Goal: Task Accomplishment & Management: Complete application form

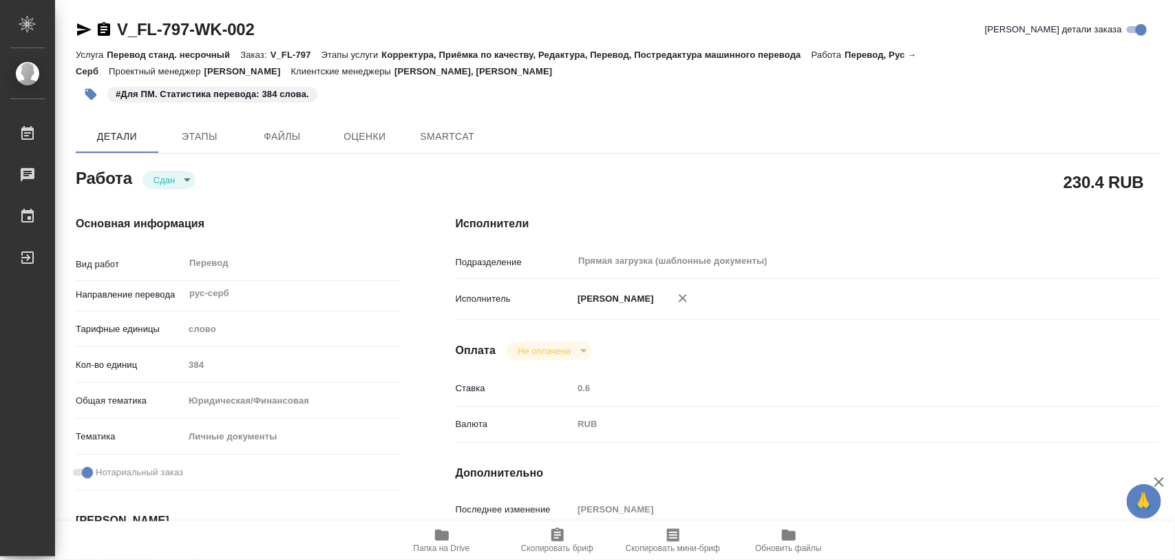
type textarea "x"
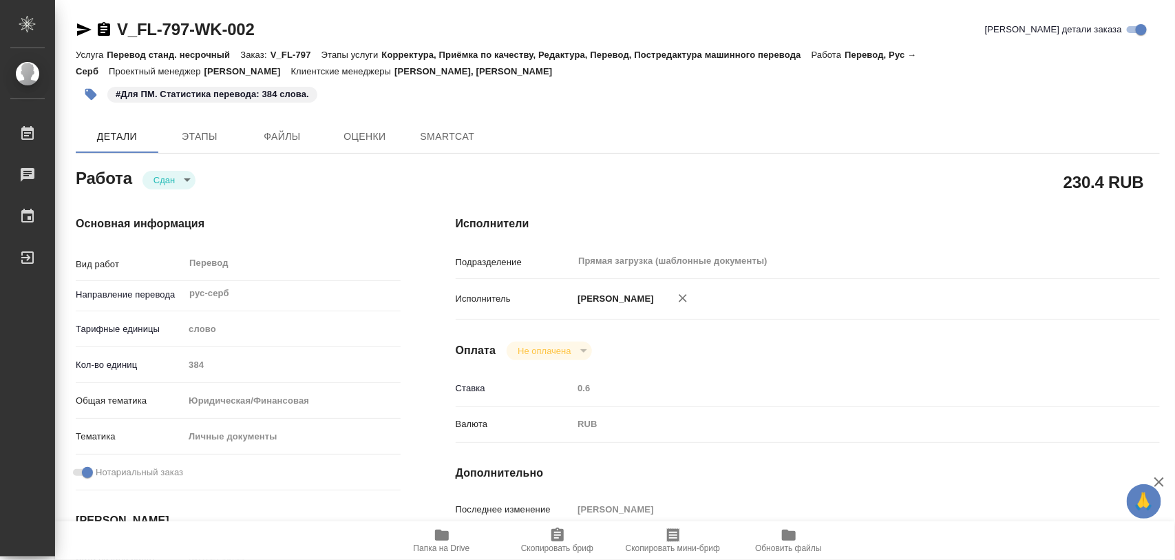
type textarea "x"
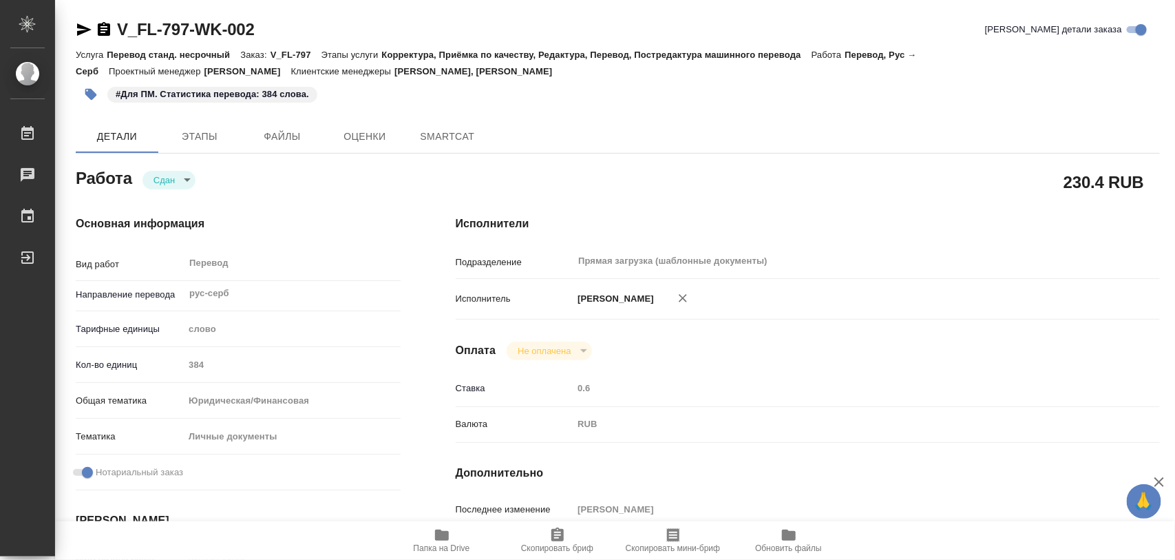
type textarea "x"
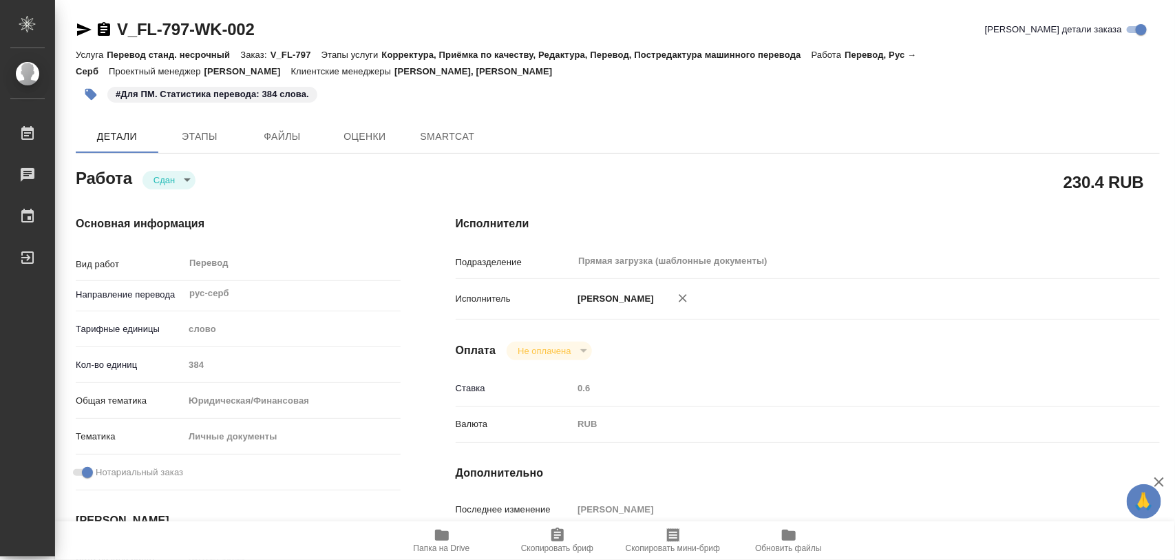
type textarea "x"
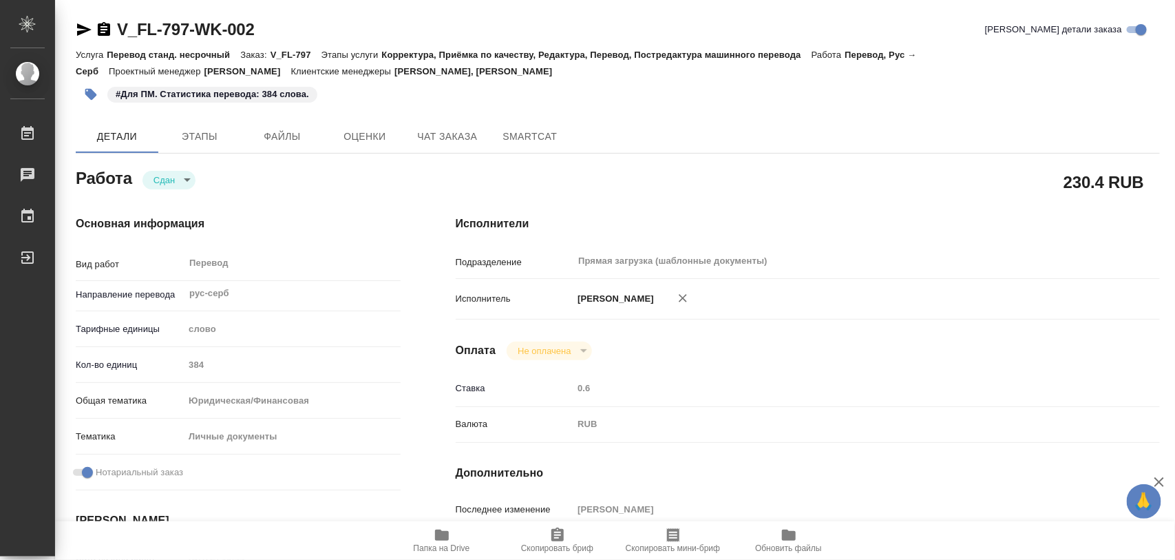
scroll to position [344, 0]
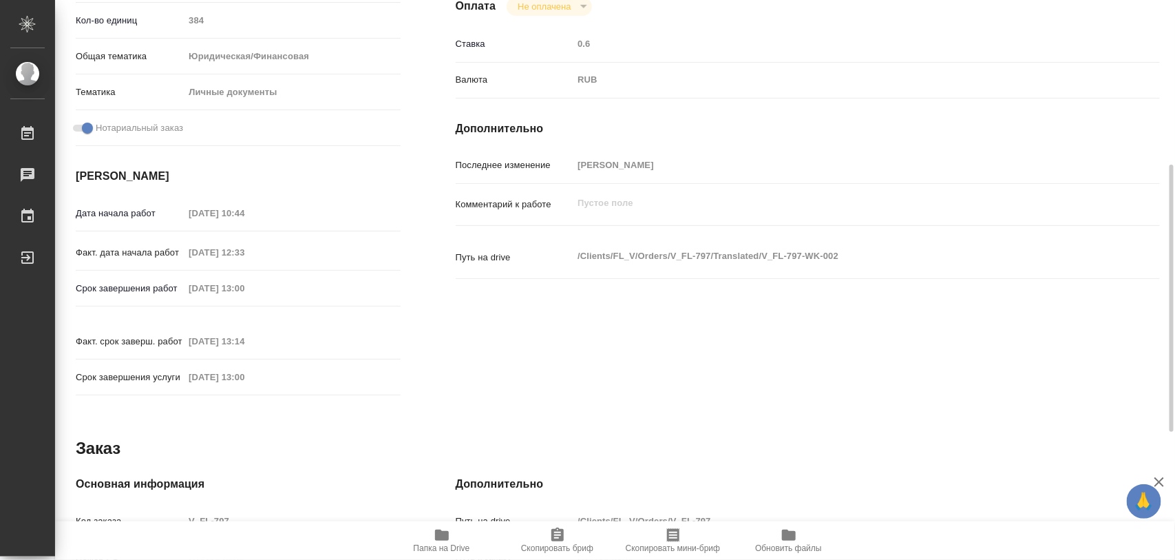
type textarea "x"
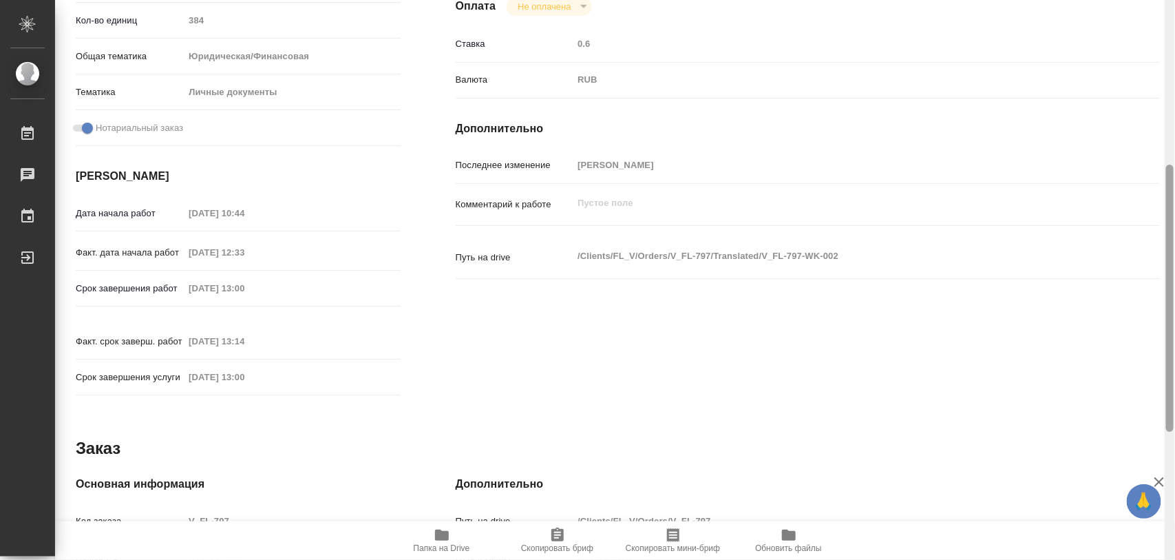
type textarea "x"
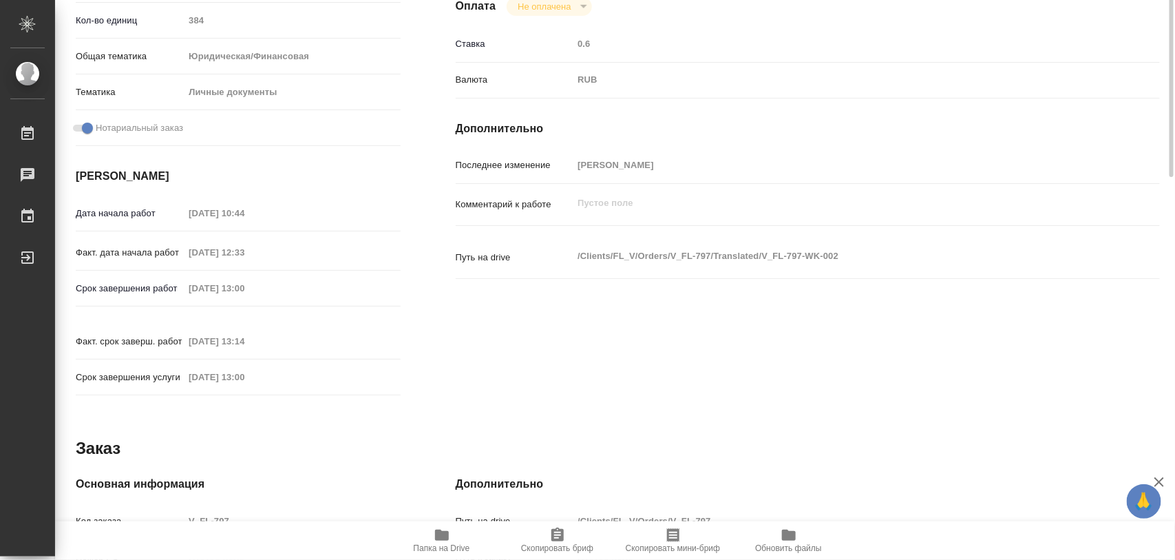
scroll to position [0, 0]
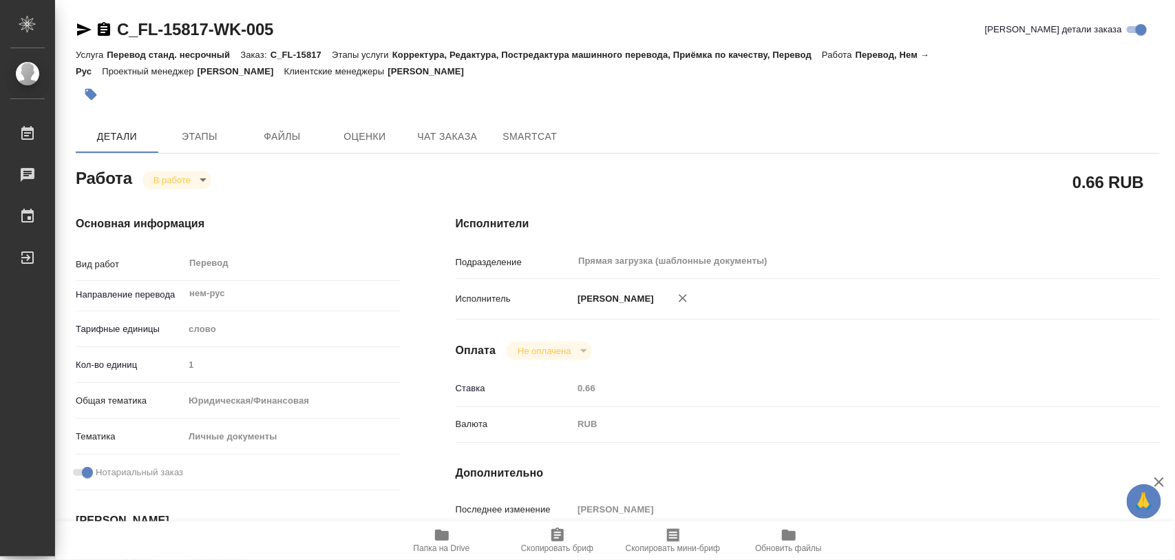
type textarea "x"
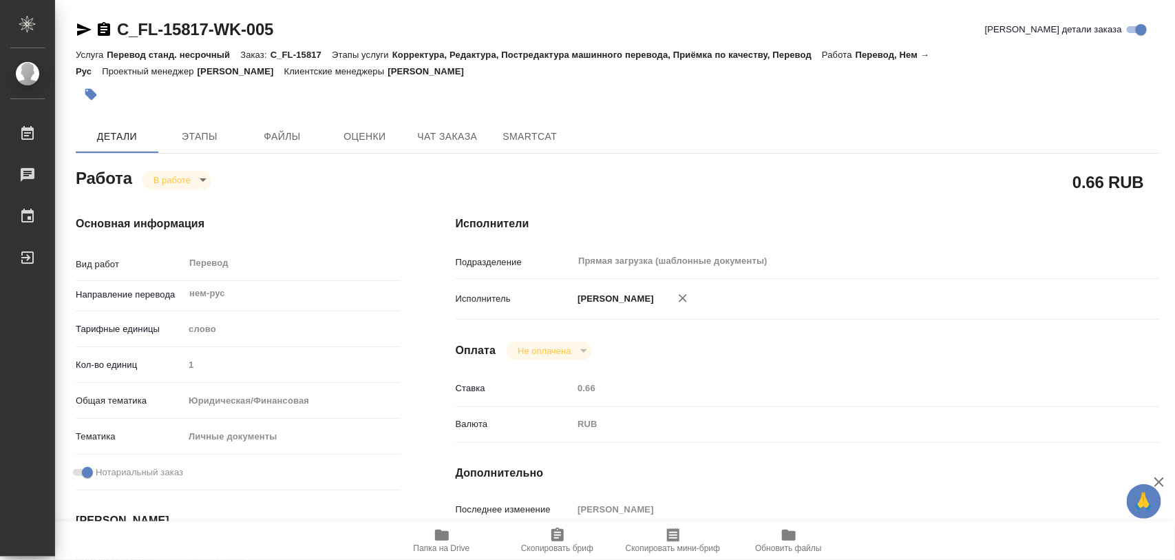
type textarea "x"
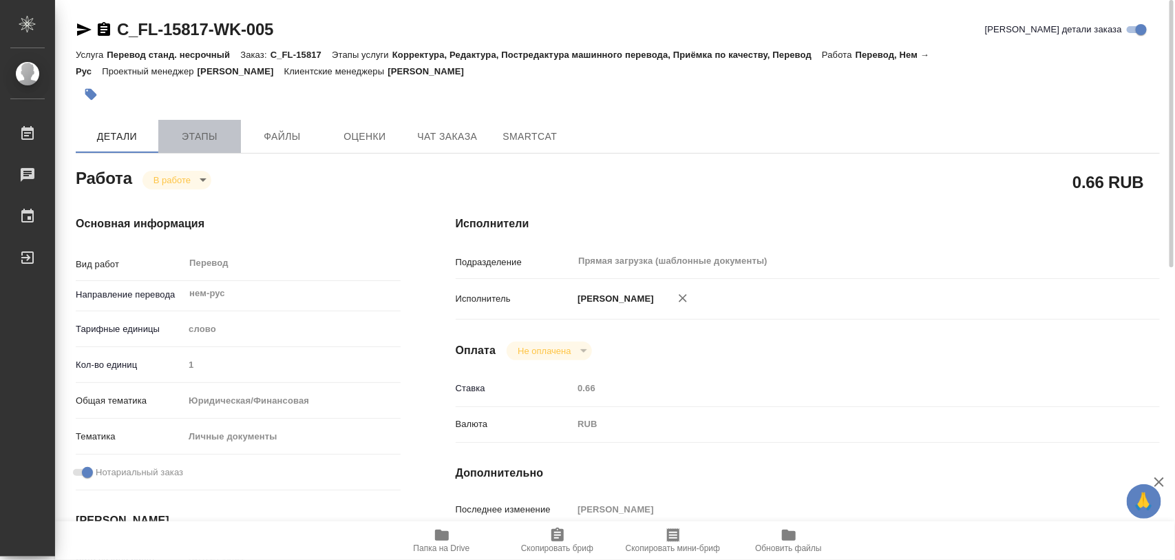
click at [195, 140] on span "Этапы" at bounding box center [200, 136] width 66 height 17
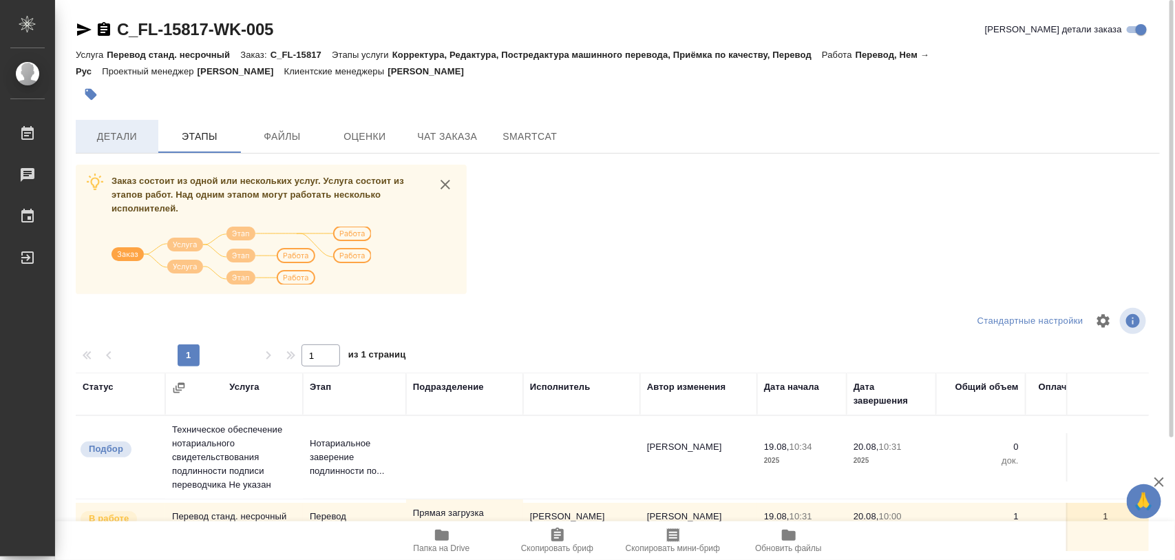
click at [129, 146] on button "Детали" at bounding box center [117, 136] width 83 height 33
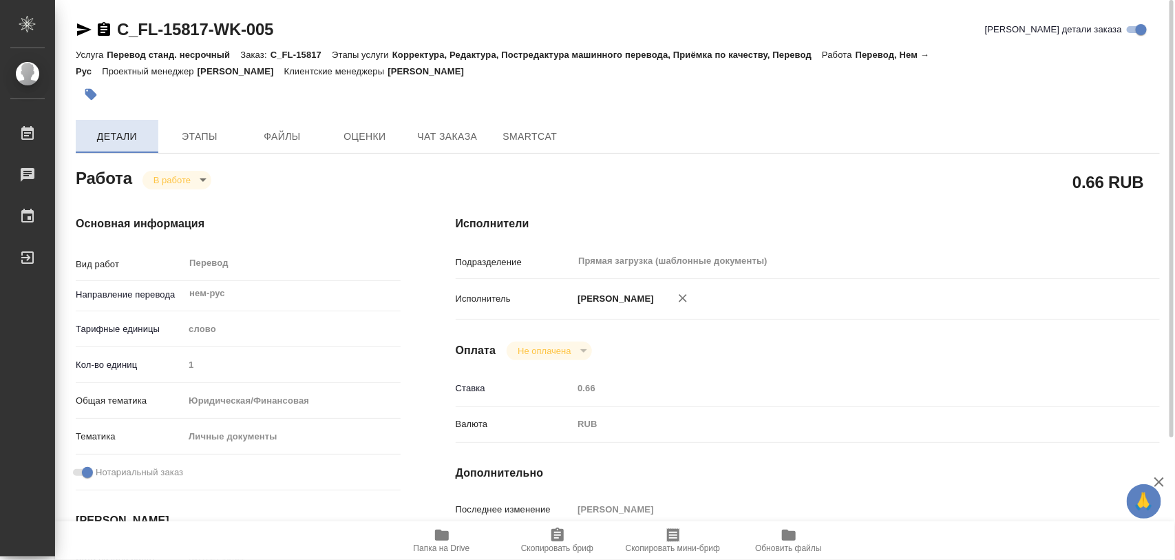
type textarea "x"
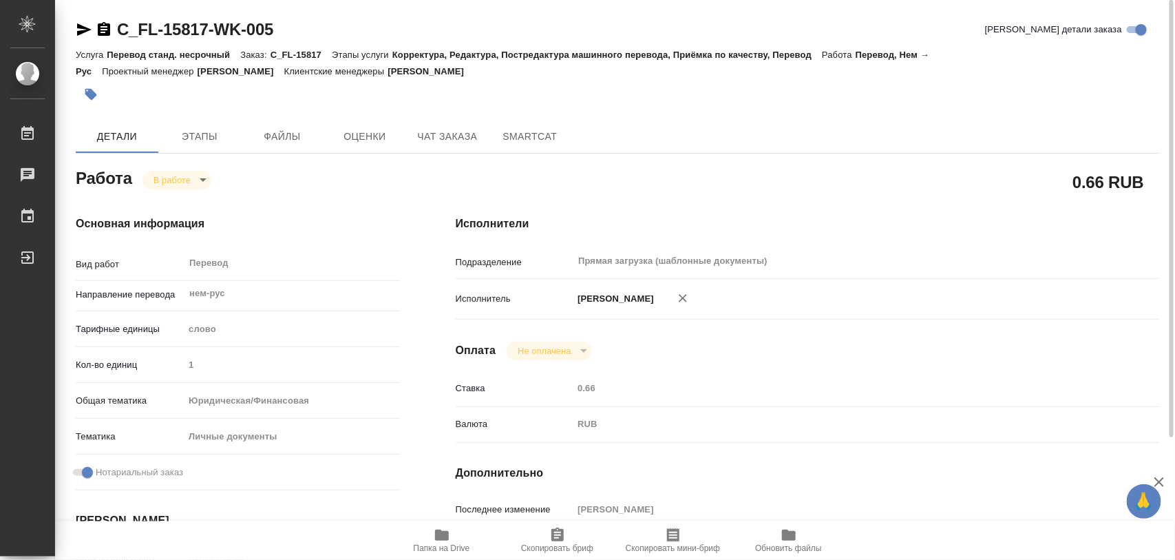
type textarea "x"
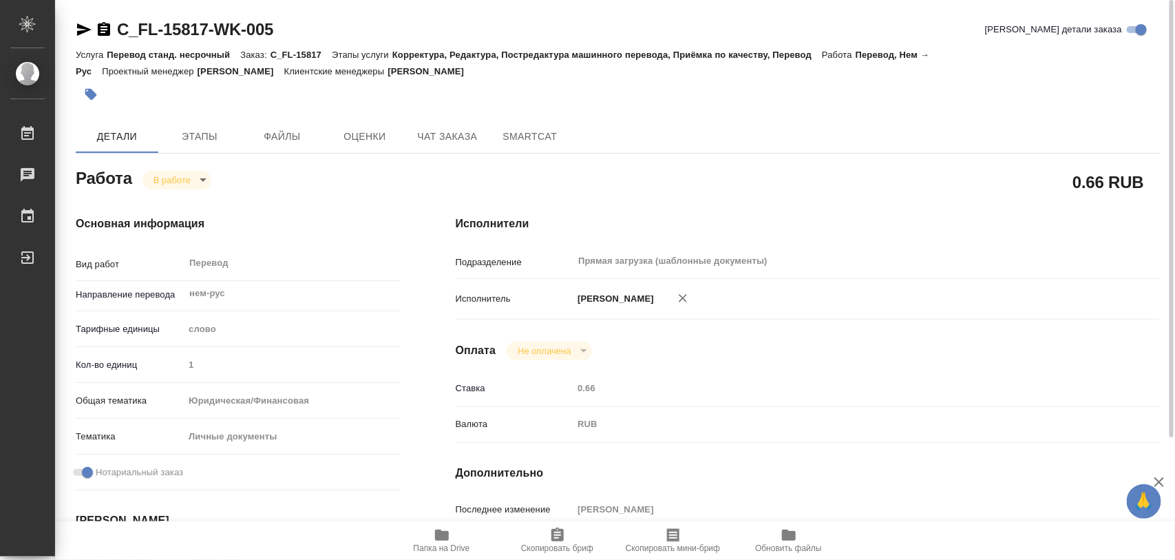
type textarea "x"
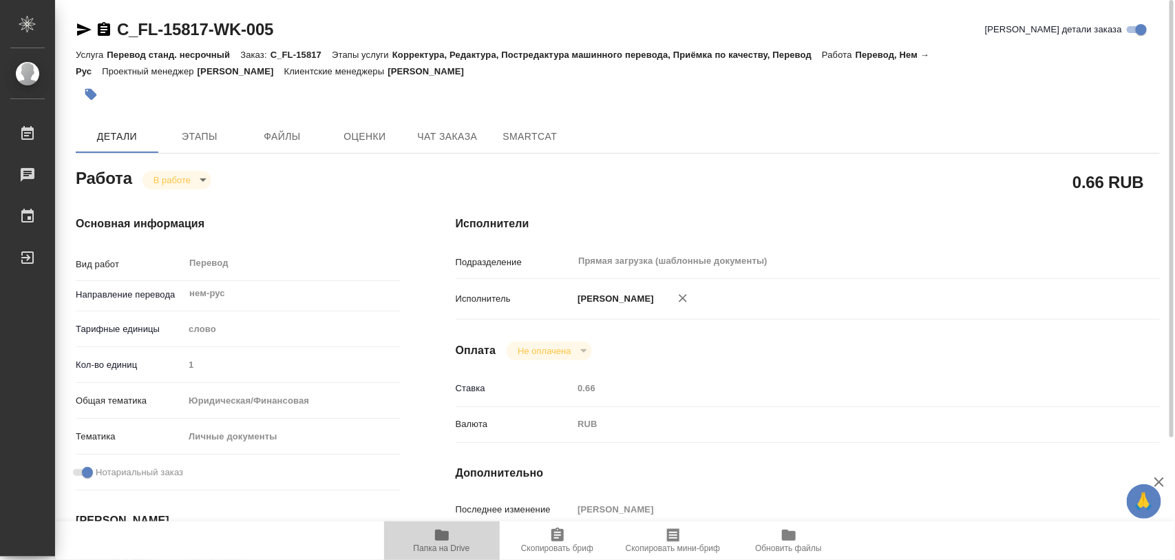
click at [451, 544] on span "Папка на Drive" at bounding box center [442, 548] width 56 height 10
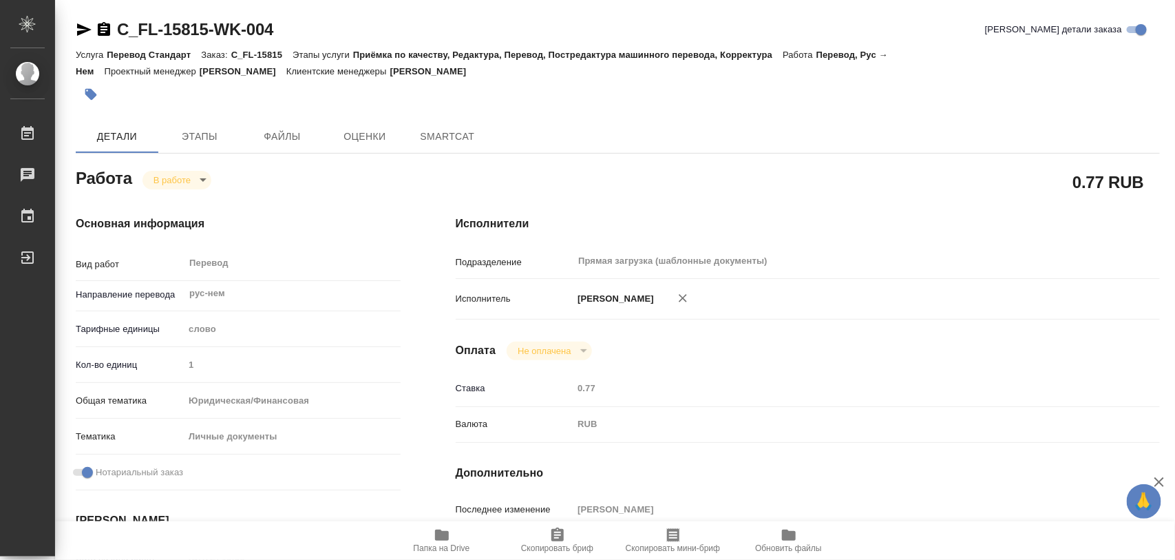
type textarea "x"
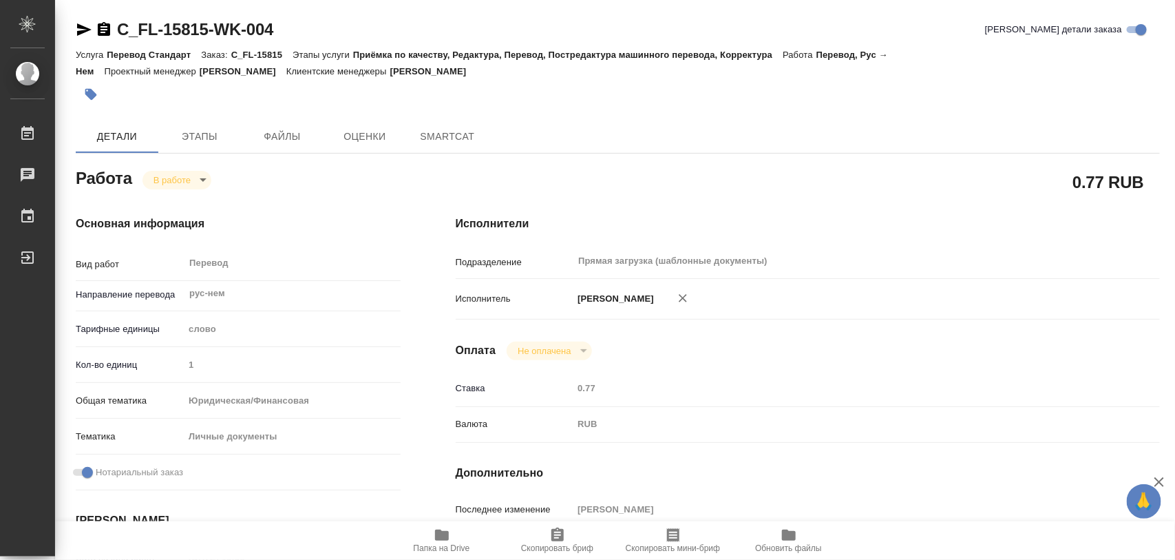
type textarea "x"
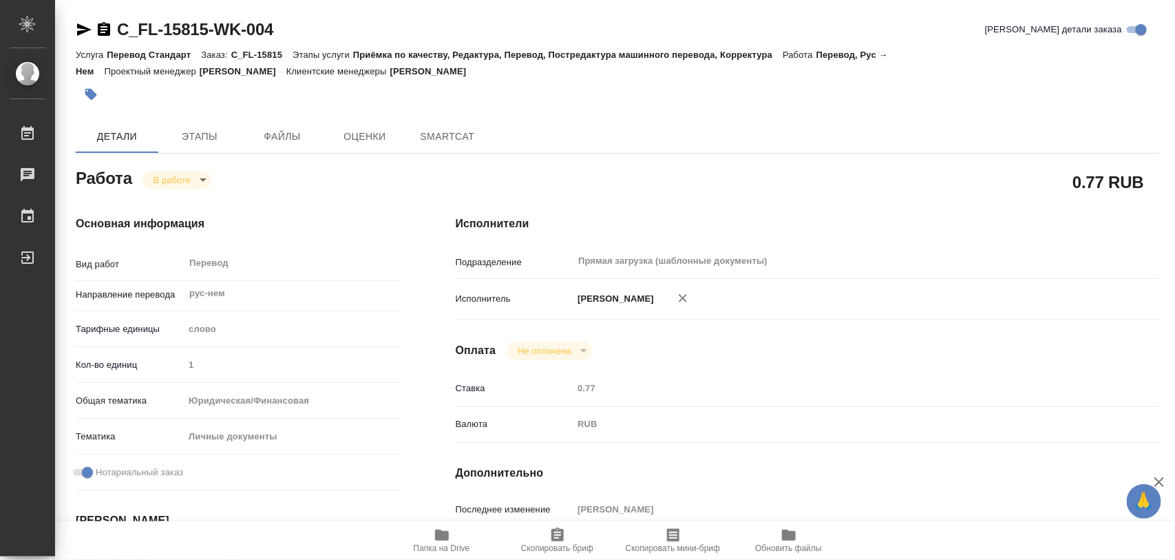
type textarea "x"
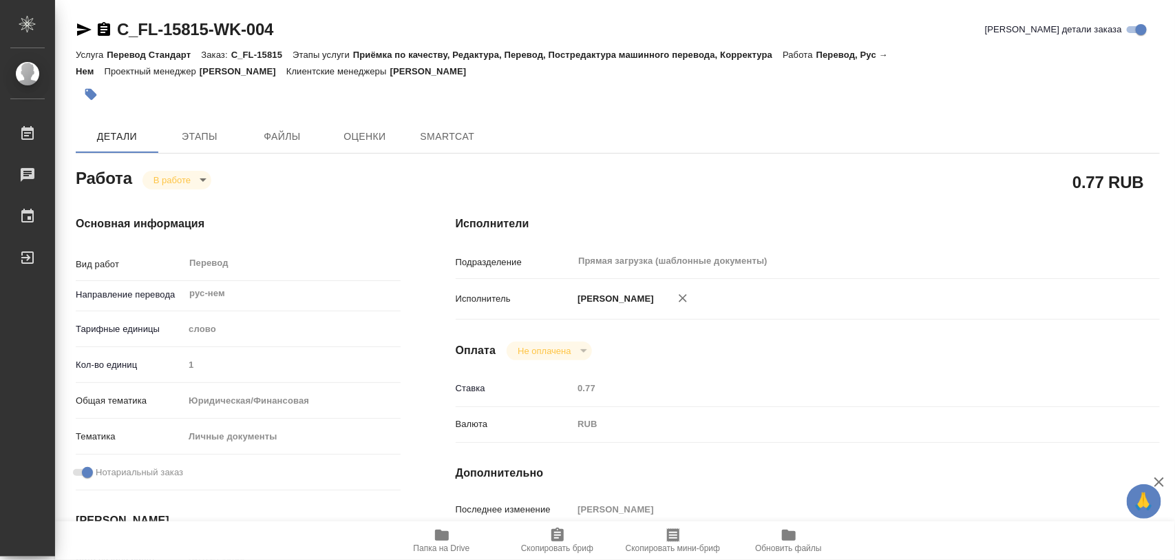
type textarea "x"
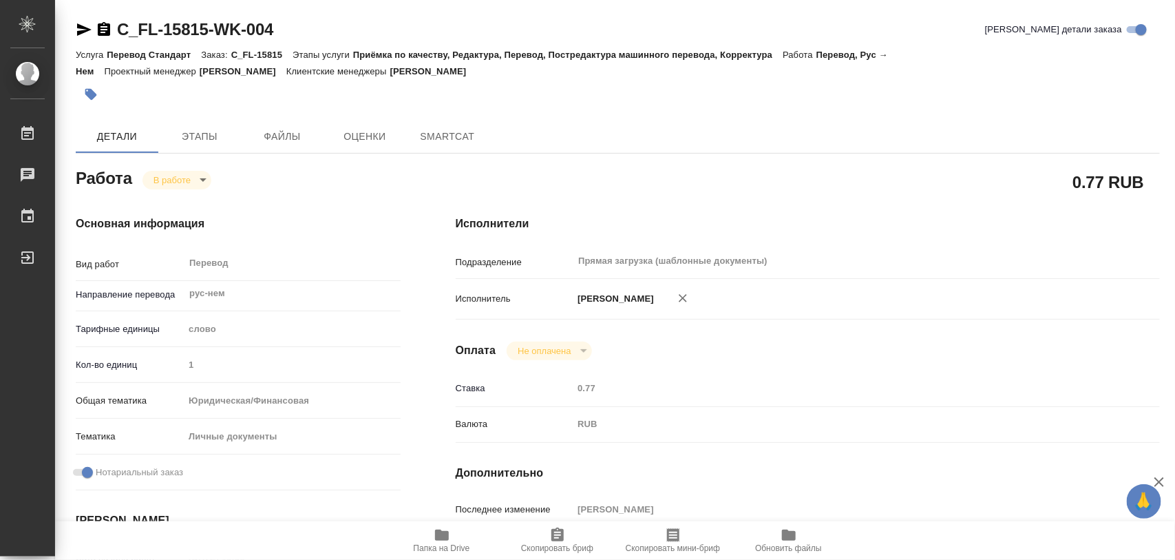
type textarea "x"
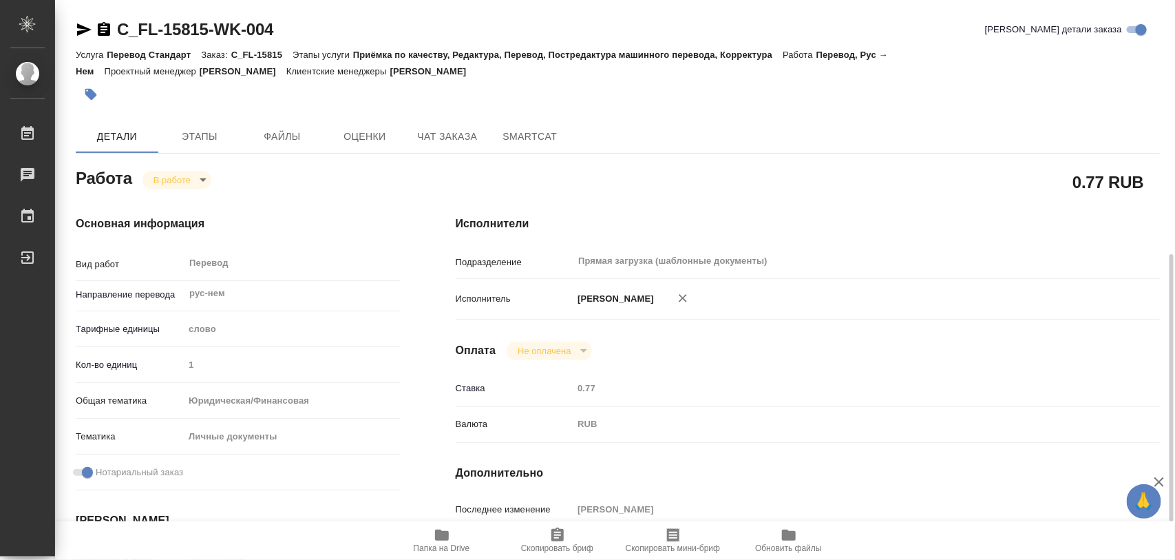
scroll to position [258, 0]
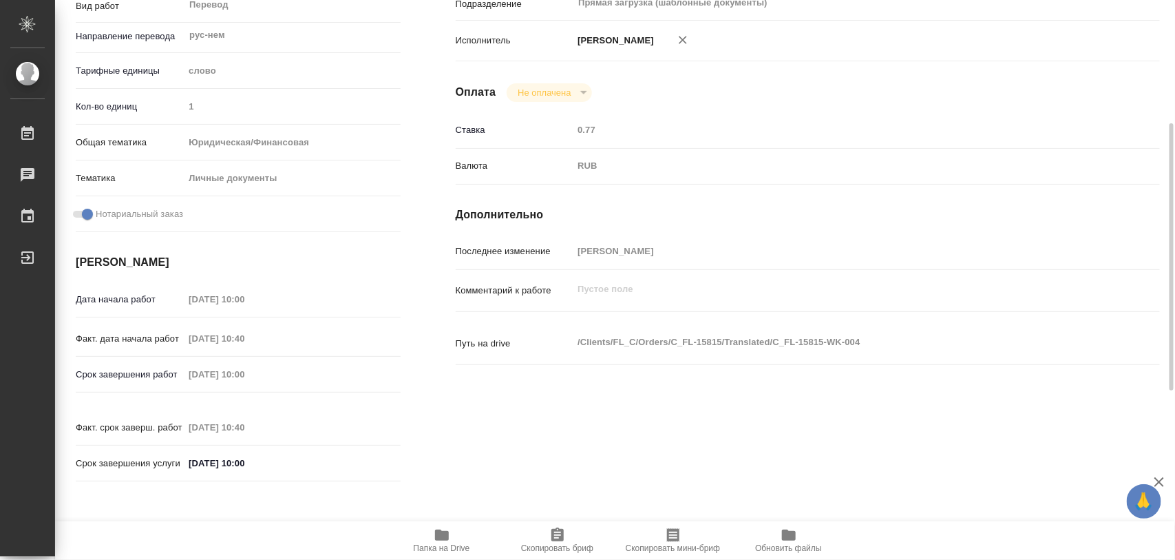
type textarea "x"
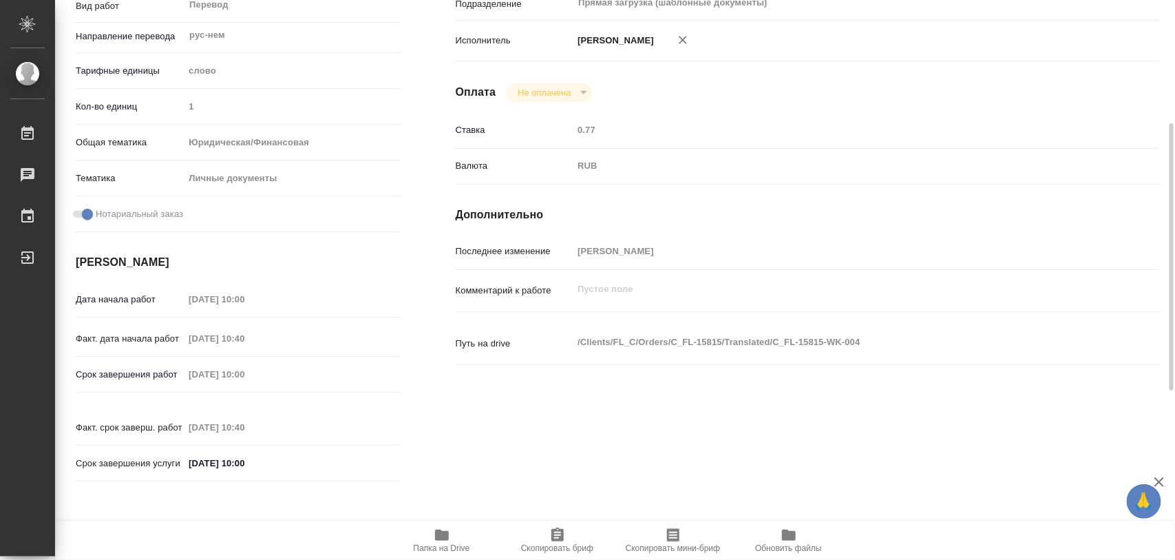
type textarea "x"
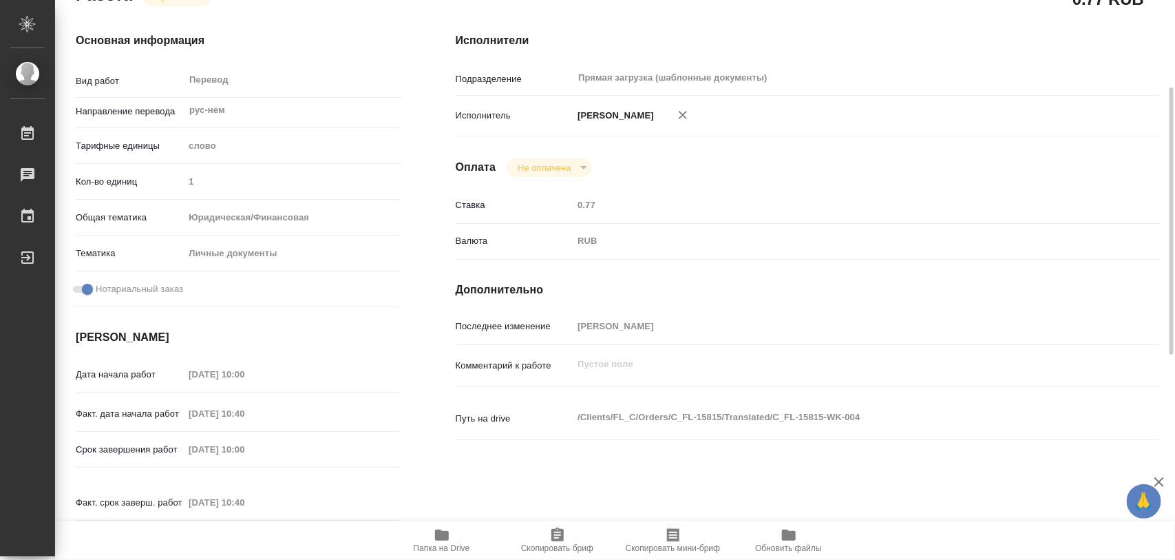
scroll to position [86, 0]
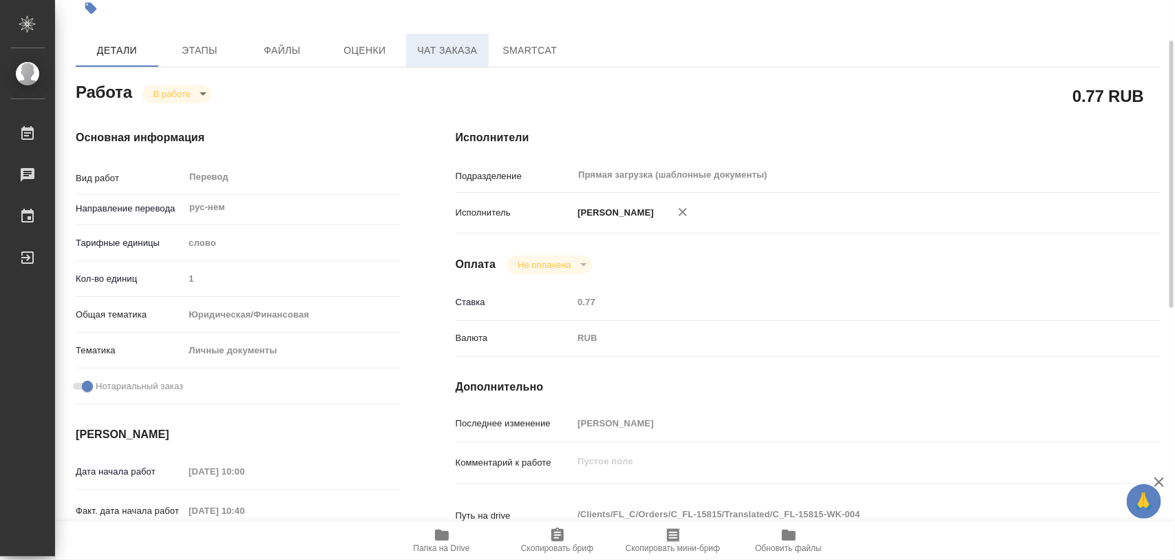
click at [448, 47] on span "Чат заказа" at bounding box center [447, 50] width 66 height 17
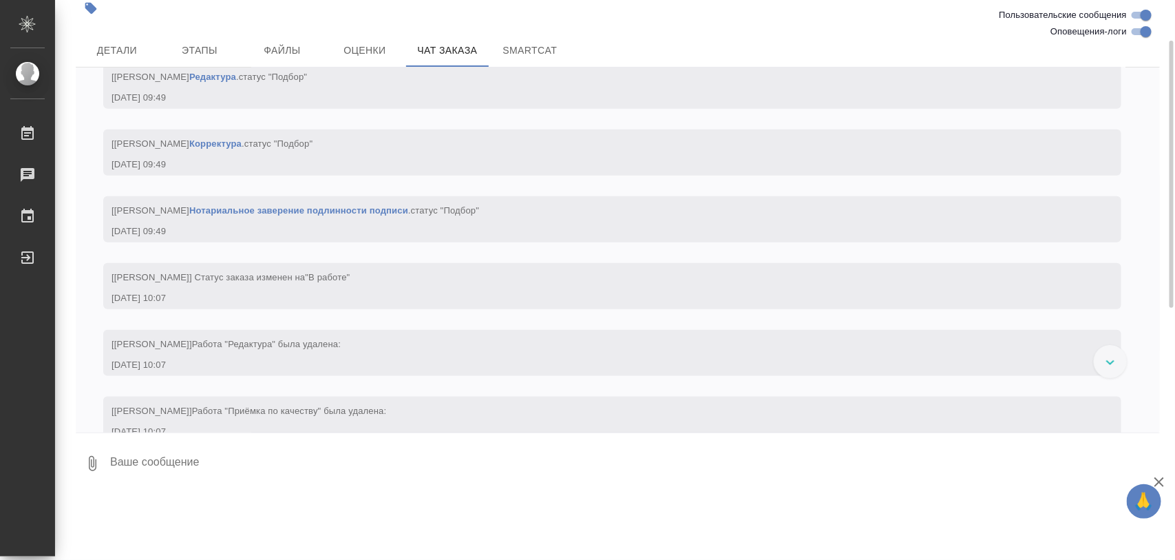
scroll to position [438, 0]
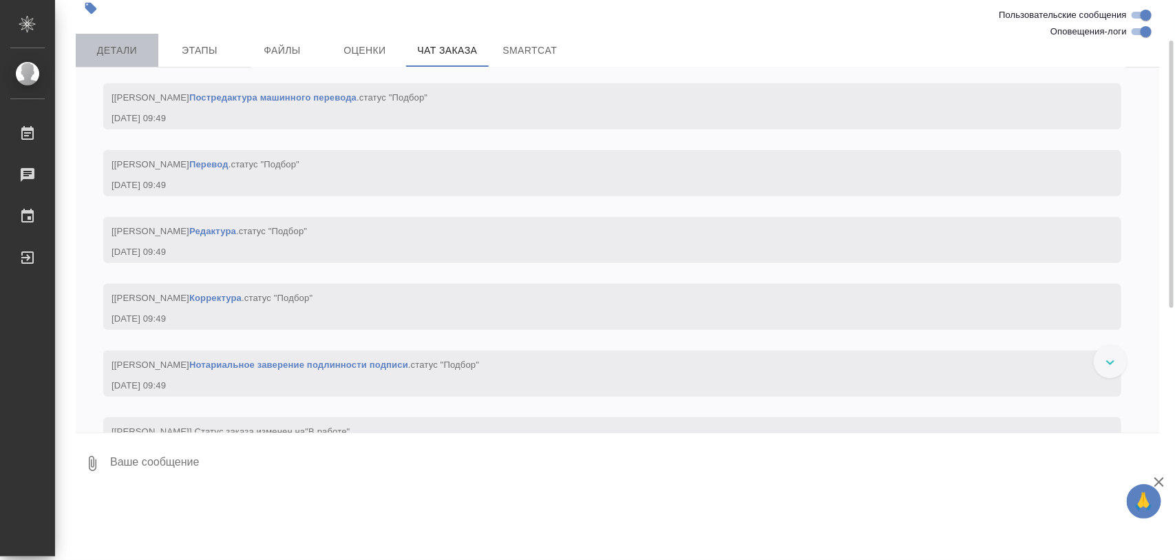
click at [126, 50] on span "Детали" at bounding box center [117, 50] width 66 height 17
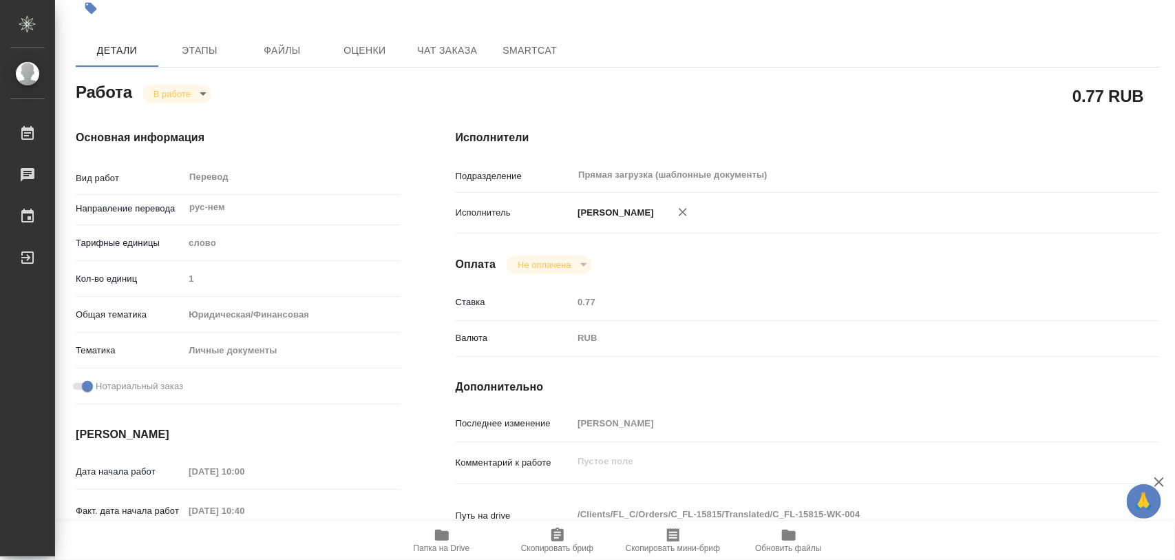
type textarea "x"
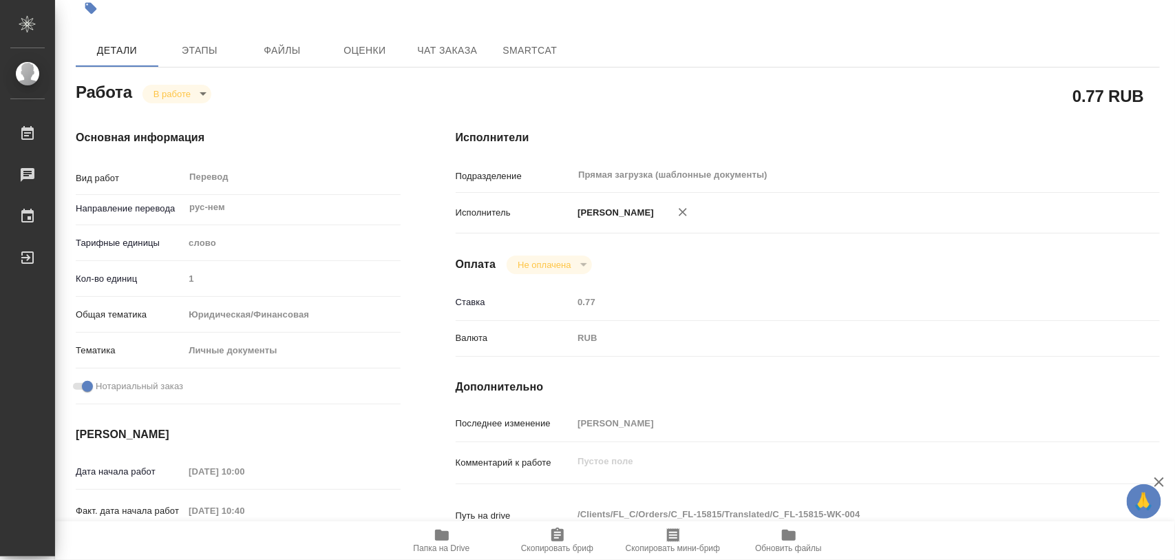
type textarea "x"
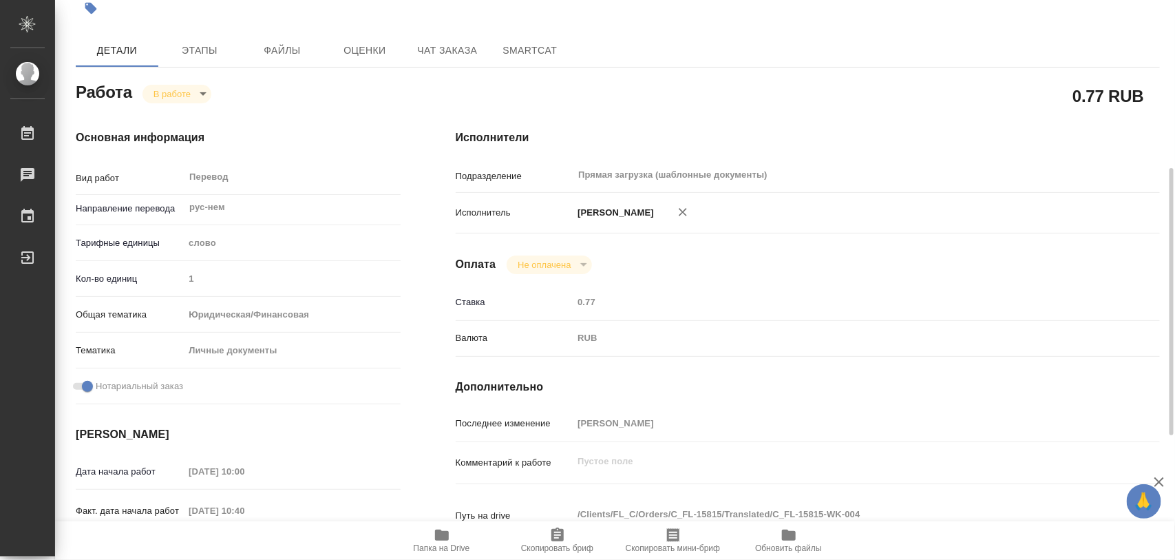
type textarea "x"
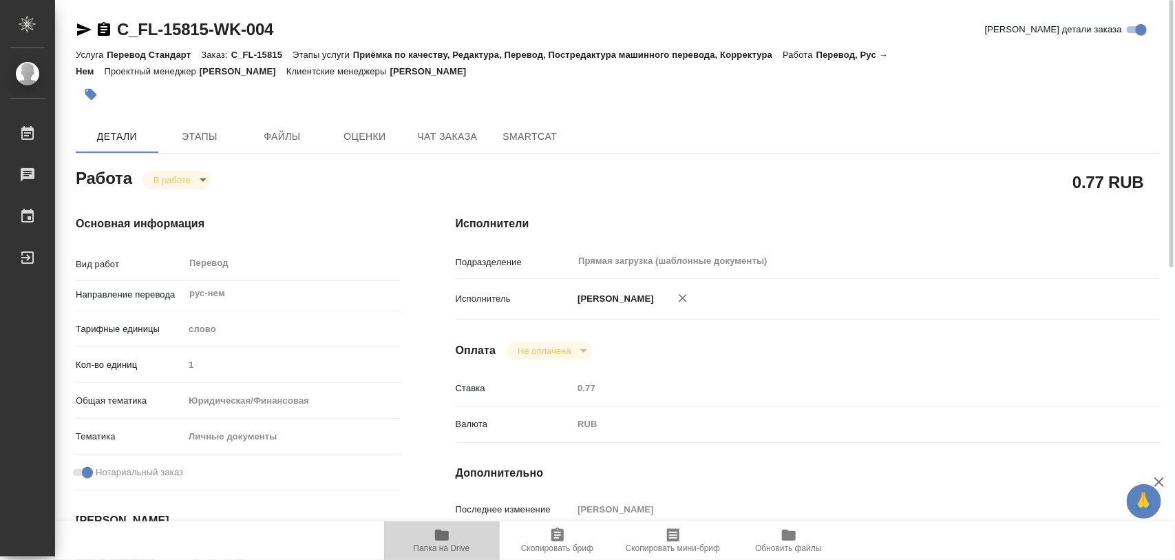
click at [436, 539] on icon "button" at bounding box center [442, 534] width 14 height 11
click at [183, 140] on span "Этапы" at bounding box center [200, 136] width 66 height 17
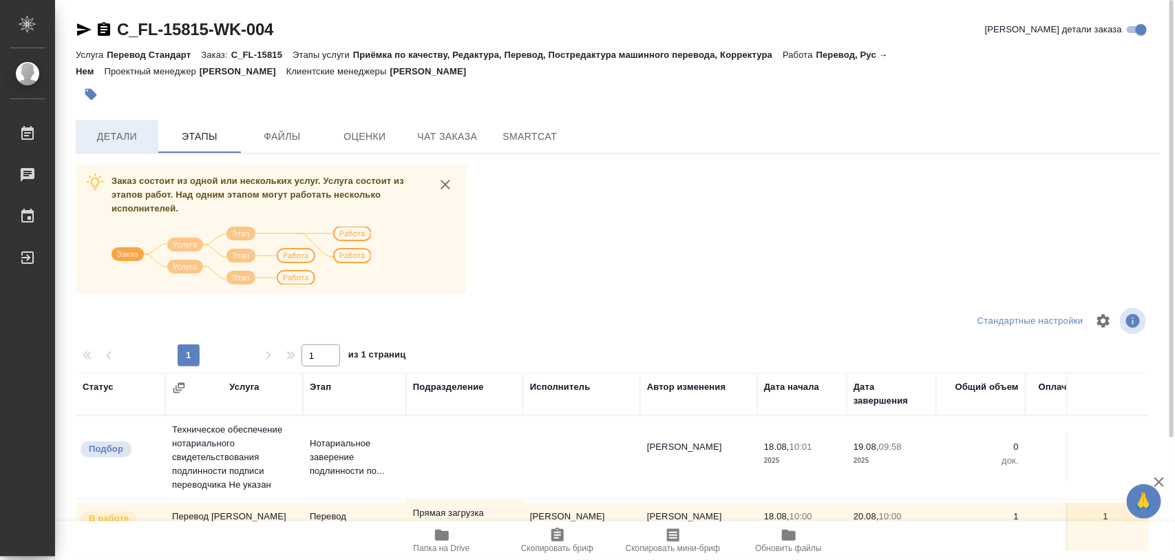
click at [133, 133] on span "Детали" at bounding box center [117, 136] width 66 height 17
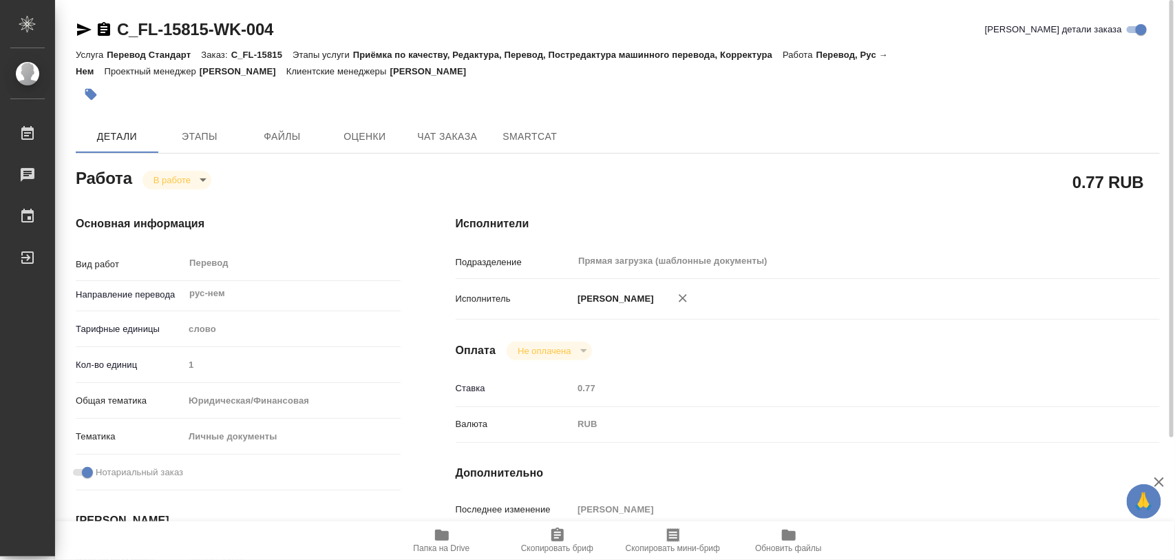
type textarea "x"
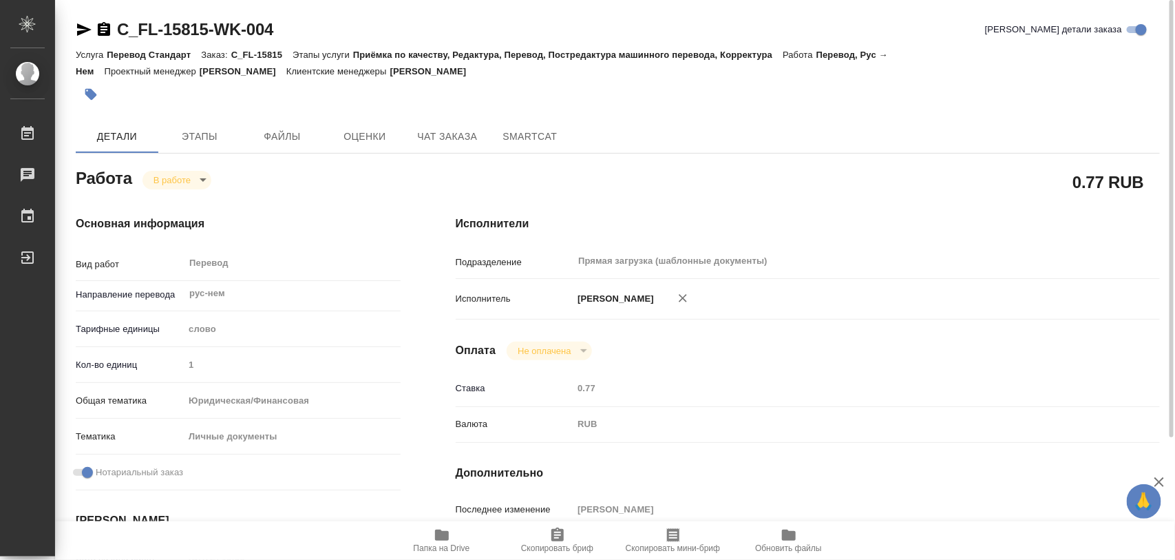
type textarea "x"
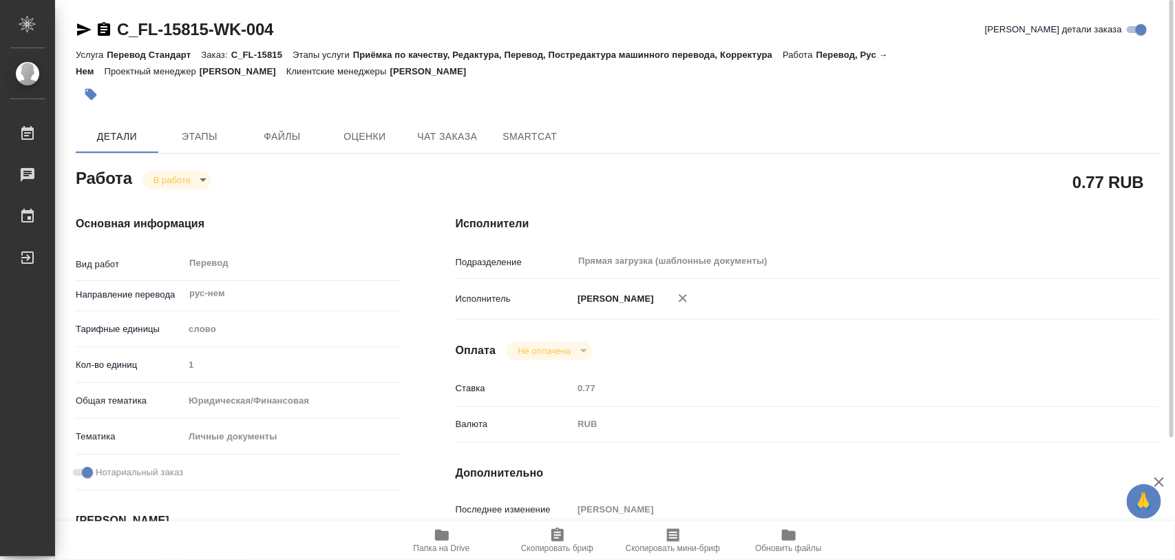
type textarea "x"
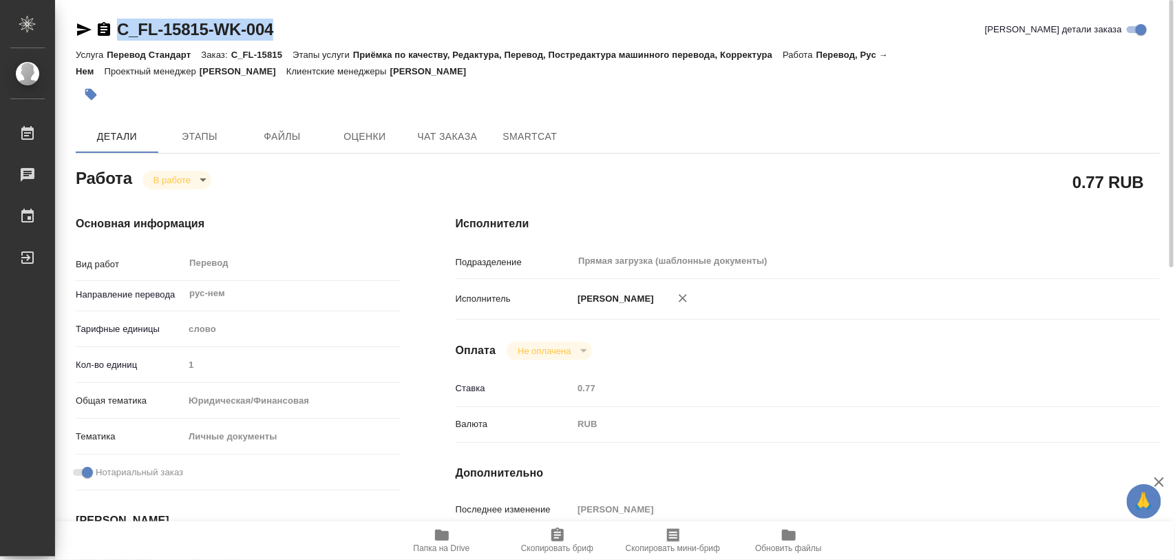
drag, startPoint x: 357, startPoint y: 28, endPoint x: 119, endPoint y: 32, distance: 237.5
click at [119, 32] on div "C_FL-15815-WK-004 Кратко детали заказа" at bounding box center [618, 30] width 1084 height 22
copy link "C_FL-15815-WK-004"
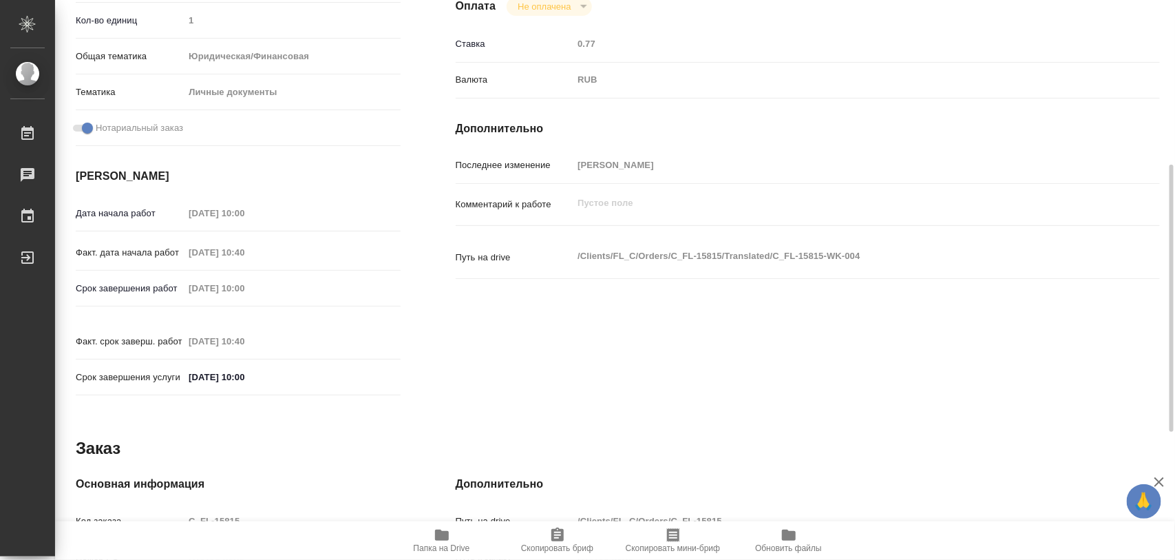
scroll to position [613, 0]
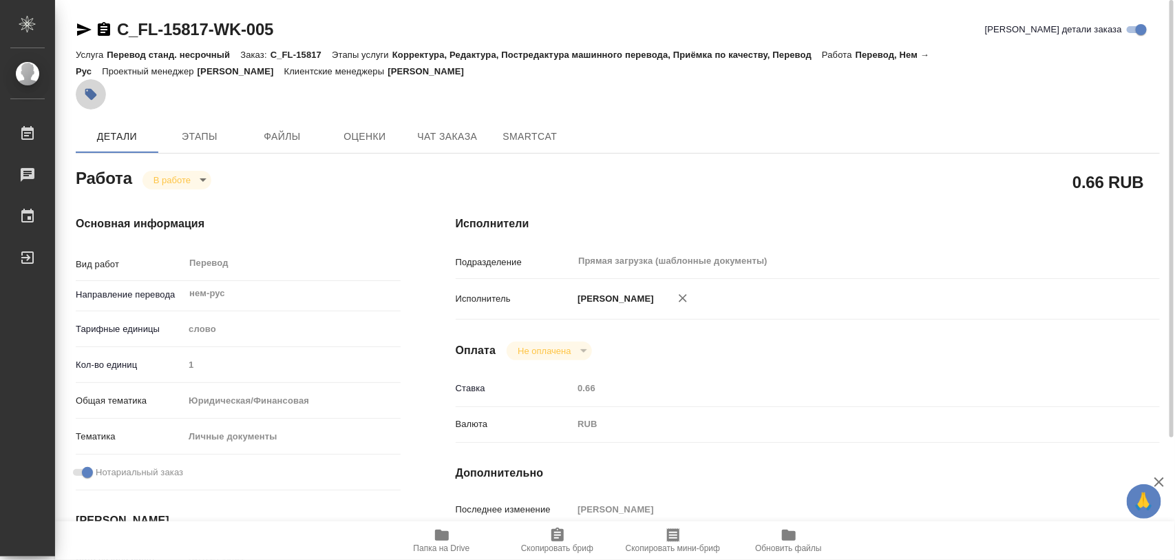
click at [97, 96] on icon "button" at bounding box center [91, 94] width 14 height 14
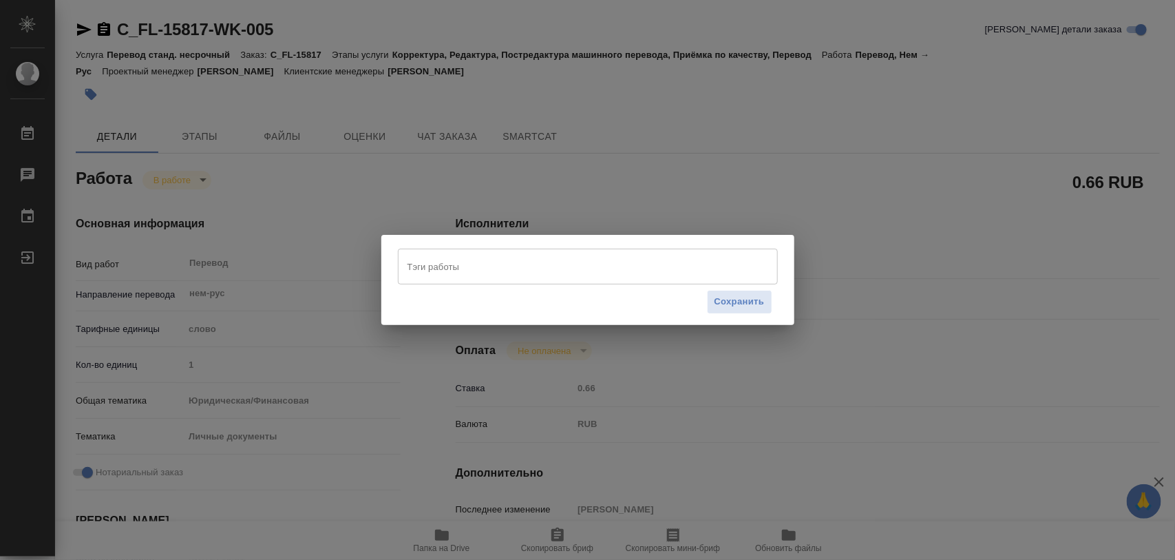
click at [436, 266] on input "Тэги работы" at bounding box center [574, 266] width 341 height 23
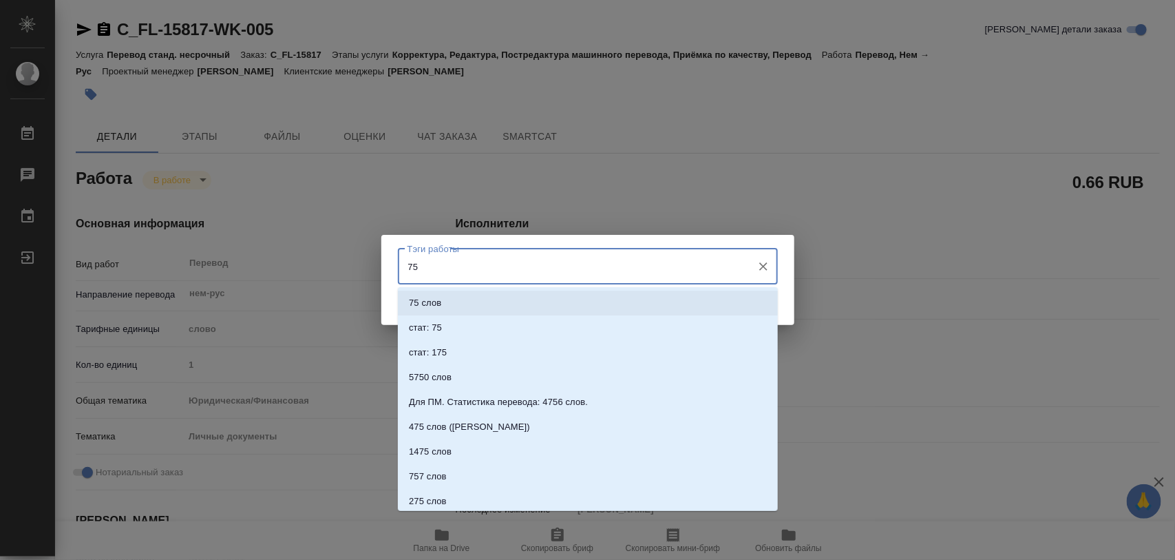
type input "7"
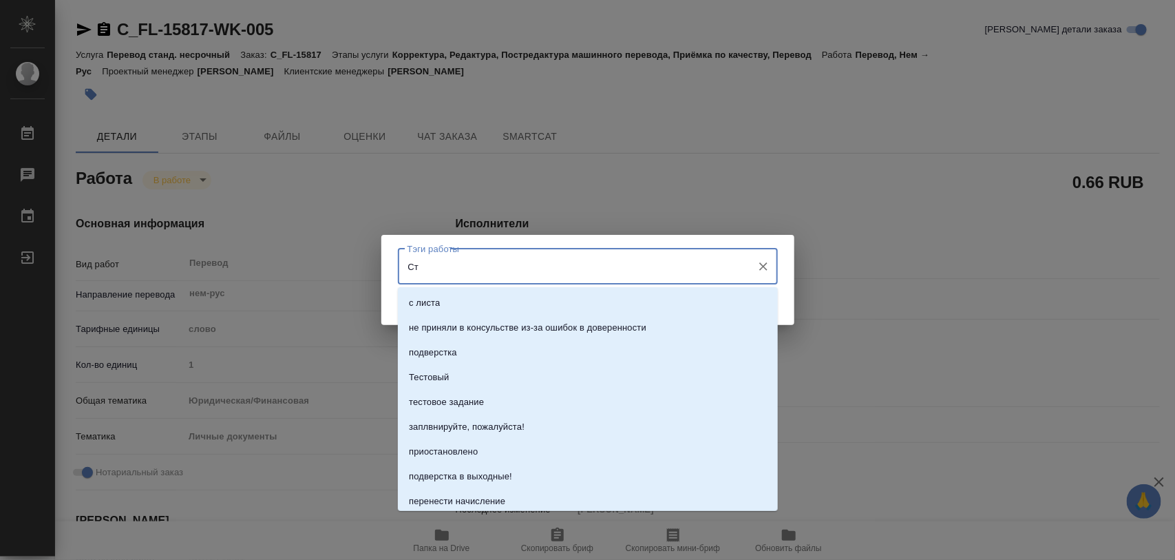
type input "С"
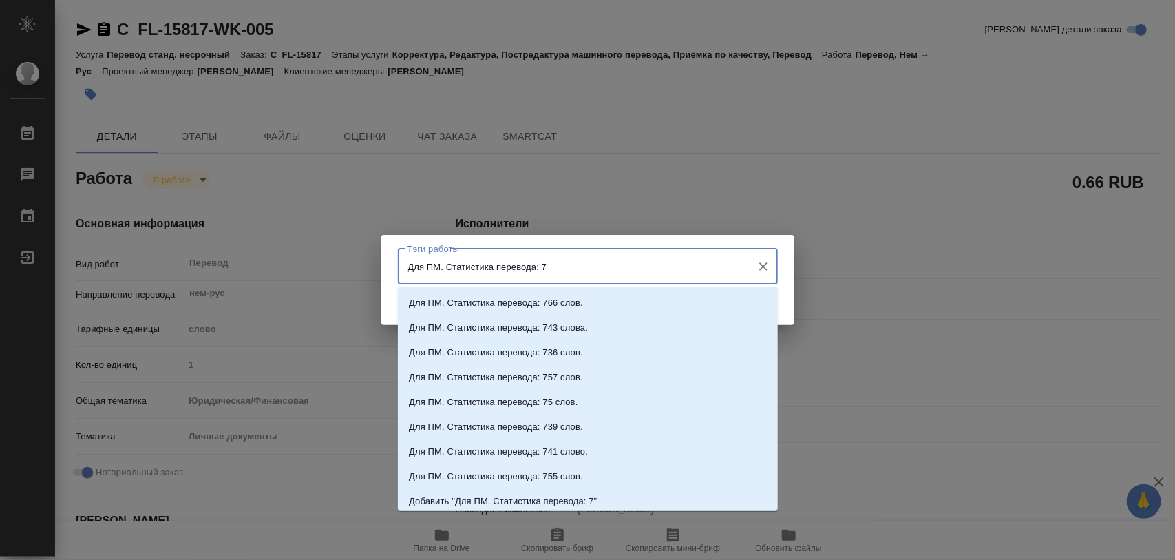
type input "Для ПМ. Статистика перевода: 75"
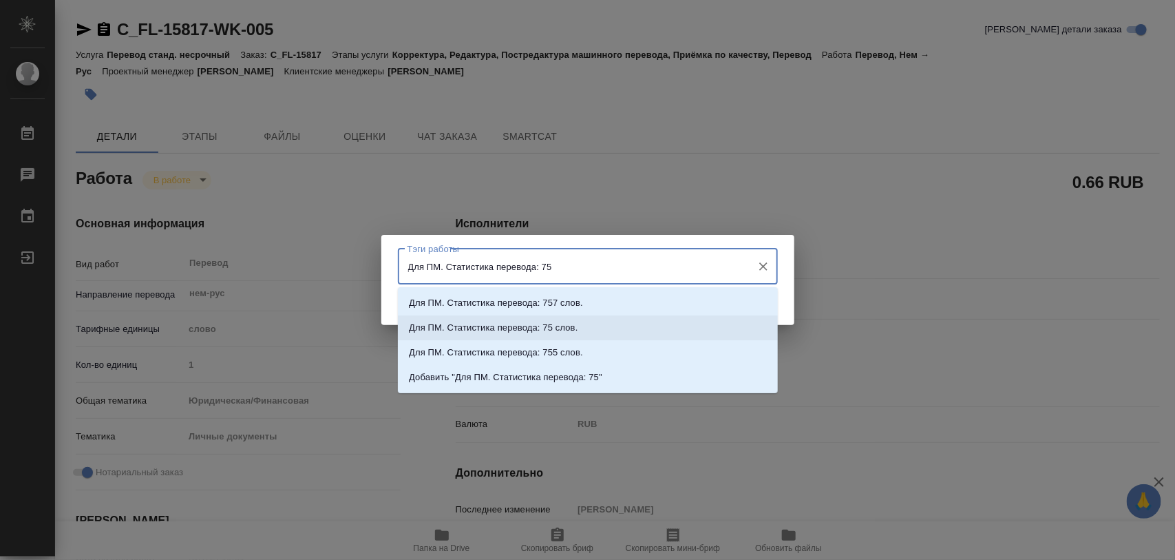
click at [518, 325] on p "Для ПМ. Статистика перевода: 75 слов." at bounding box center [493, 328] width 169 height 14
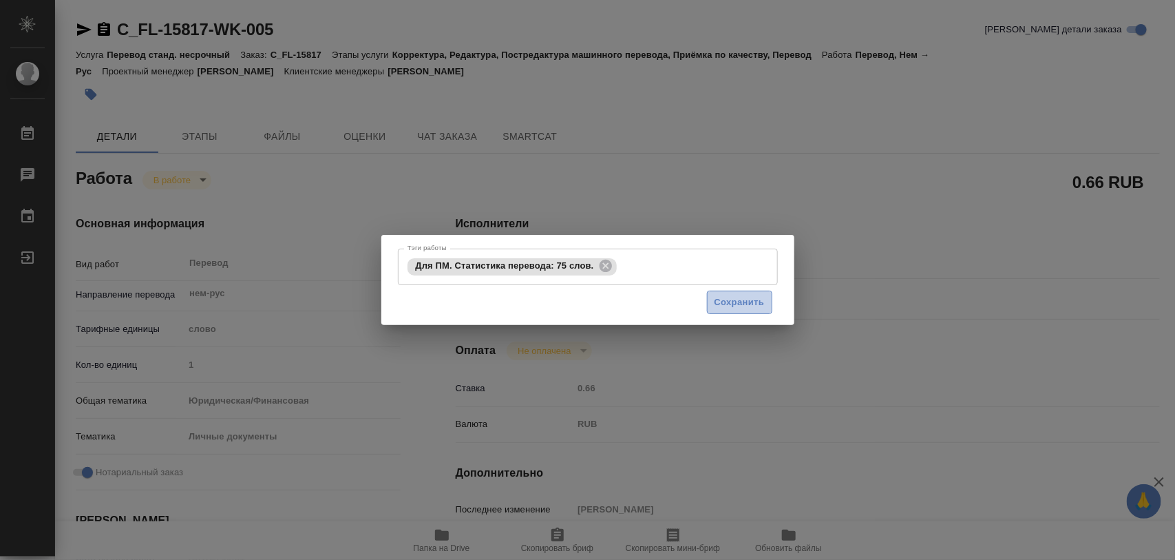
click at [761, 305] on span "Сохранить" at bounding box center [739, 303] width 50 height 16
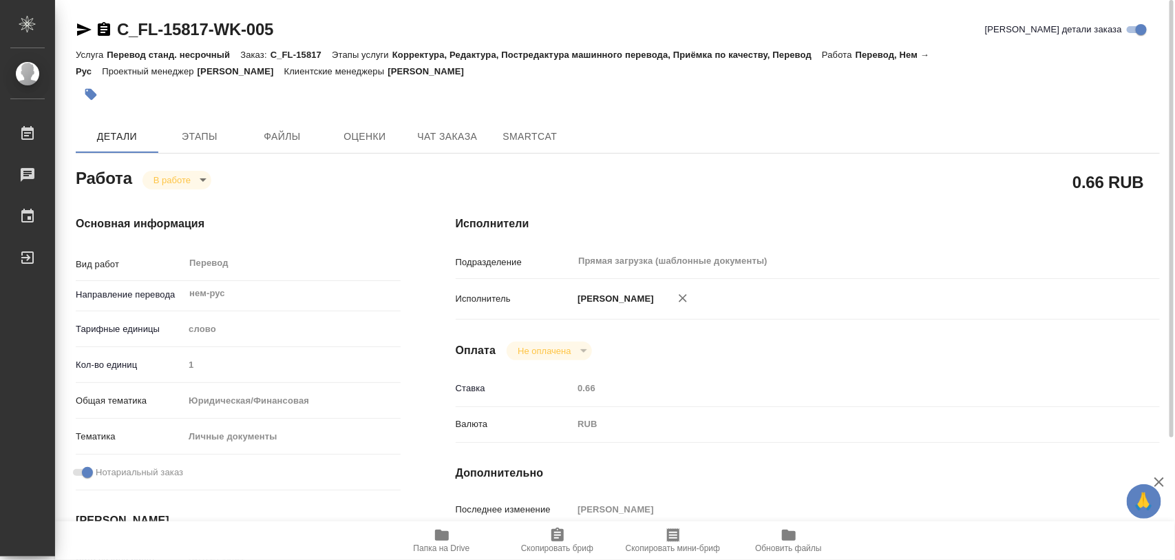
type input "inProgress"
type input "нем-рус"
type input "5a8b1489cc6b4906c91bfd90"
type input "1"
type input "yr-fn"
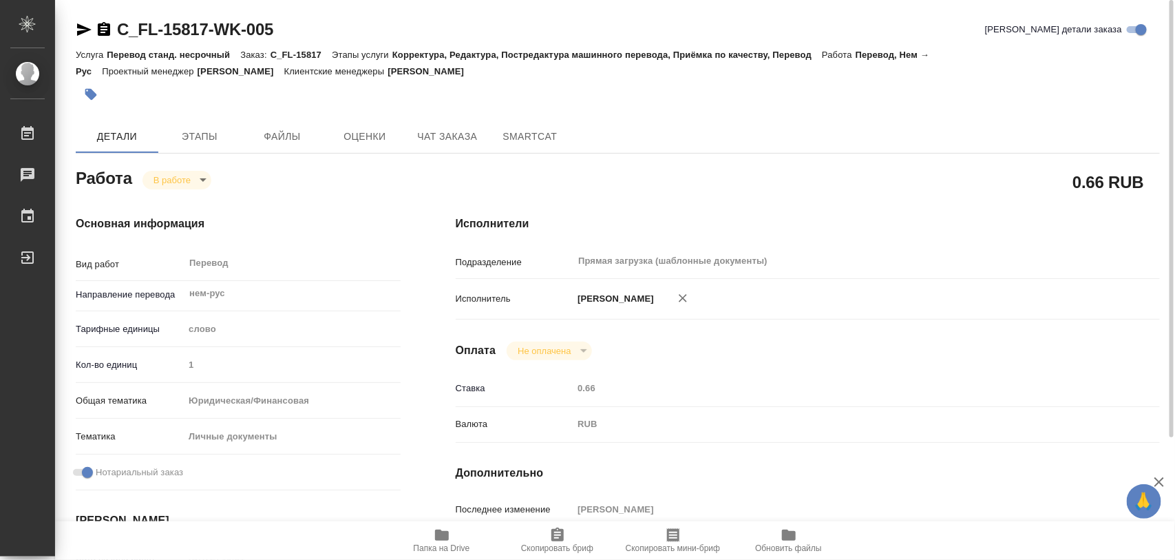
type input "5a8b8b956a9677013d343cfe"
checkbox input "true"
type input "[DATE] 10:31"
type input "[DATE] 11:44"
type input "[DATE] 10:00"
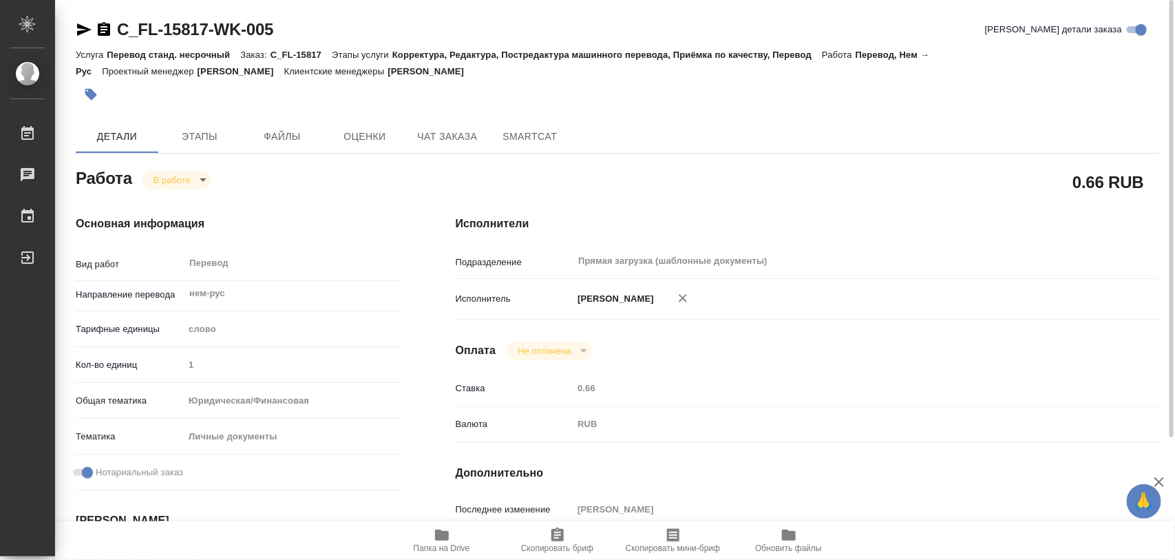
type input "[DATE] 10:00"
type input "Прямая загрузка (шаблонные документы)"
type input "notPayed"
type input "0.66"
type input "RUB"
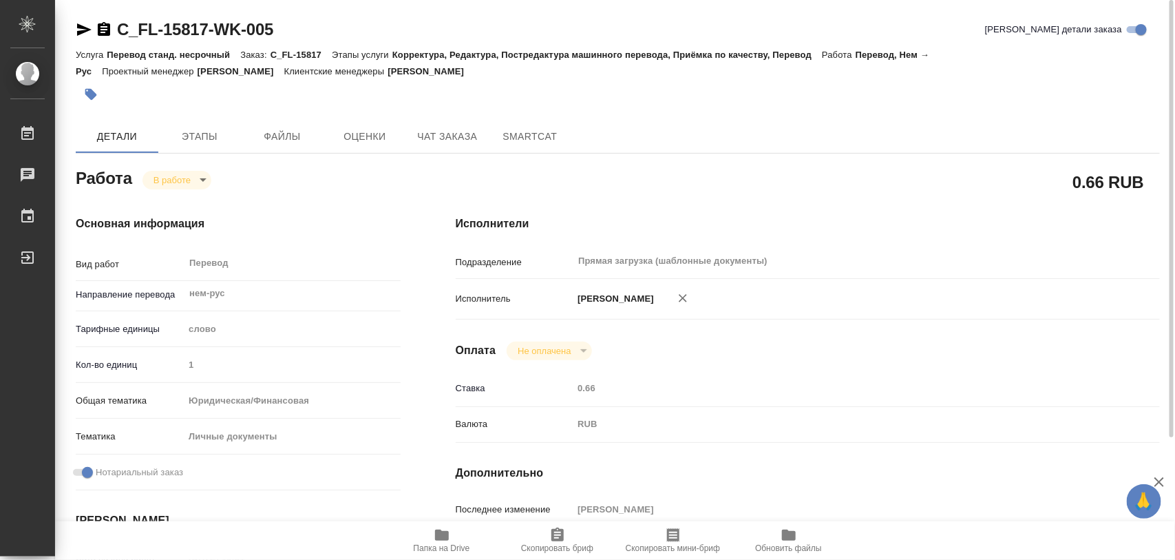
type input "[PERSON_NAME]"
type input "C_FL-15817"
type input "Перевод станд. несрочный"
type input "Корректура, Редактура, Постредактура машинного перевода, Приёмка по качеству, П…"
type input "Димитриева Юлия"
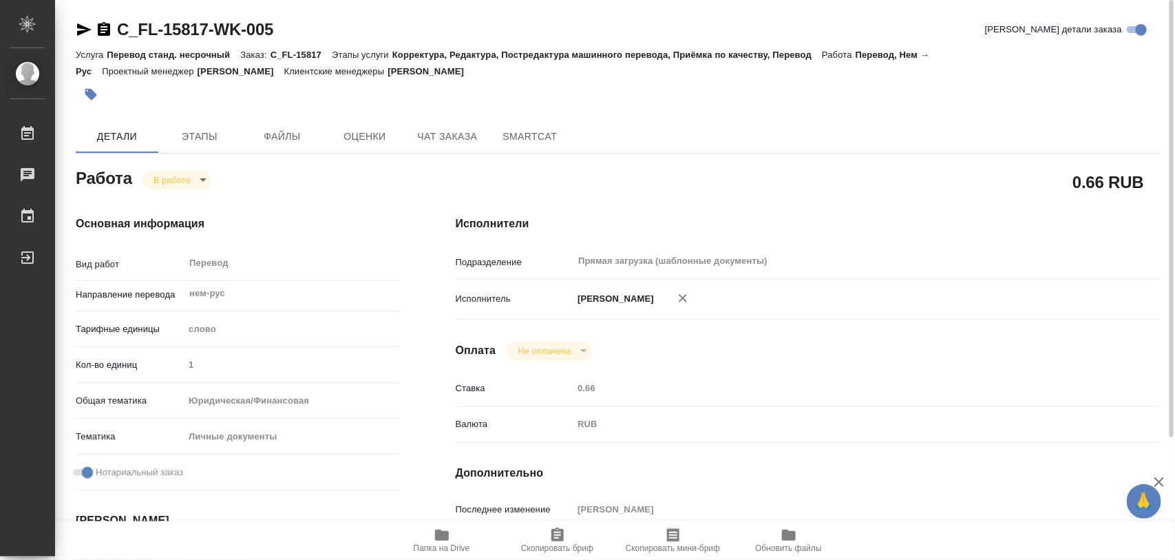
type input "/Clients/FL_C/Orders/C_FL-15817"
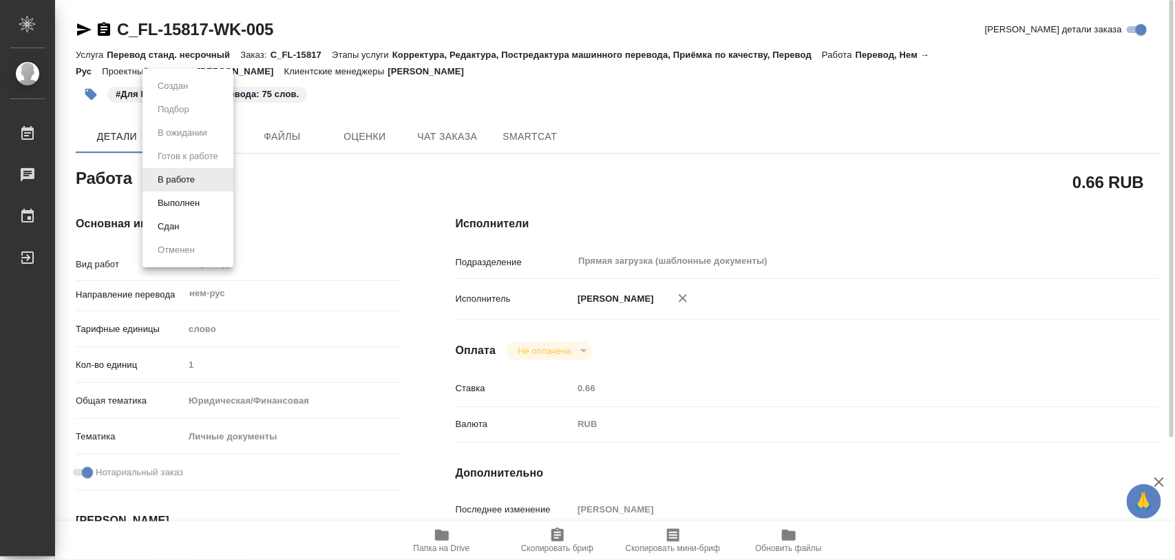
click at [202, 186] on body "🙏 .cls-1 fill:#fff; AWATERA Iglakov Maksim Работы 0 Чаты График Выйти C_FL-1581…" at bounding box center [587, 280] width 1175 height 560
click at [186, 203] on button "Выполнен" at bounding box center [178, 202] width 50 height 15
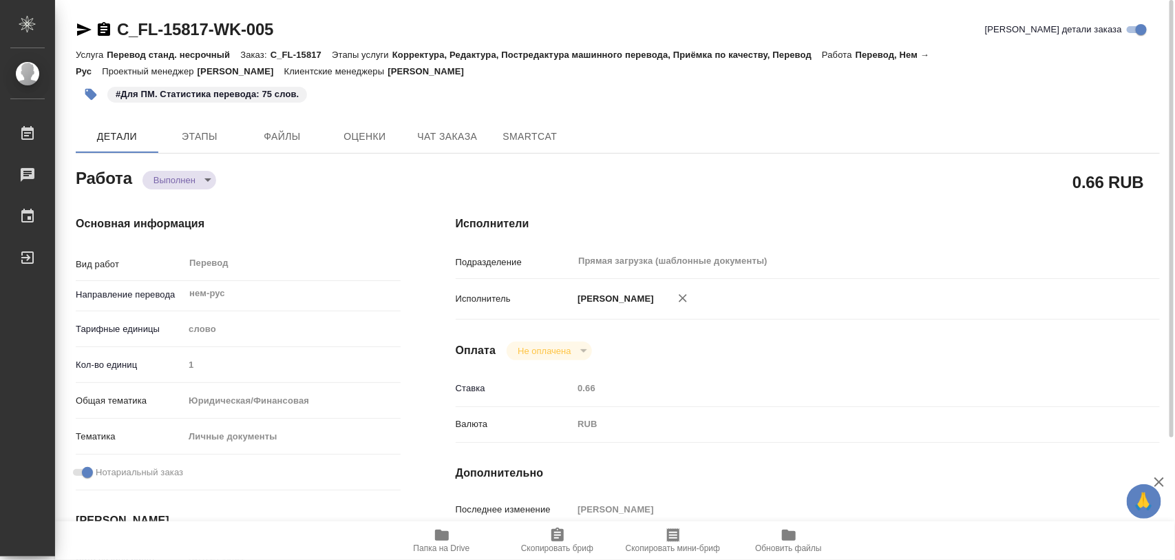
type textarea "x"
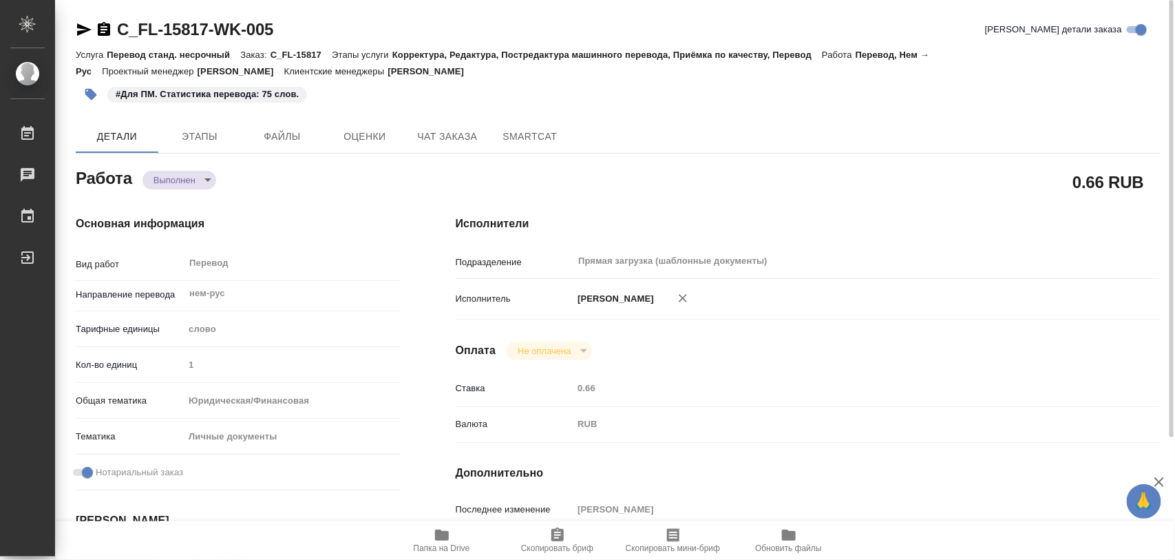
type textarea "x"
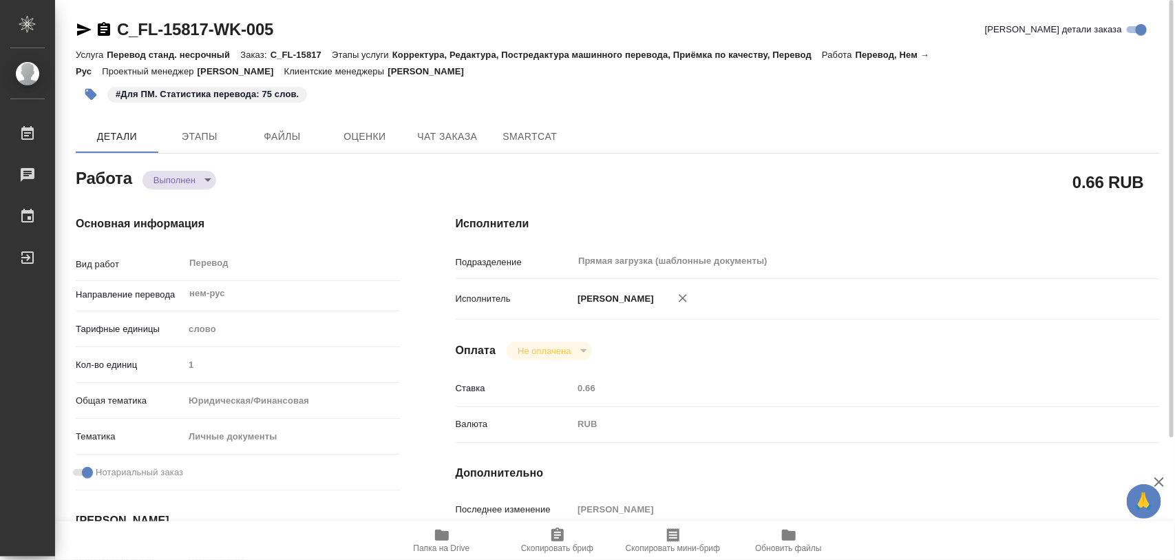
type textarea "x"
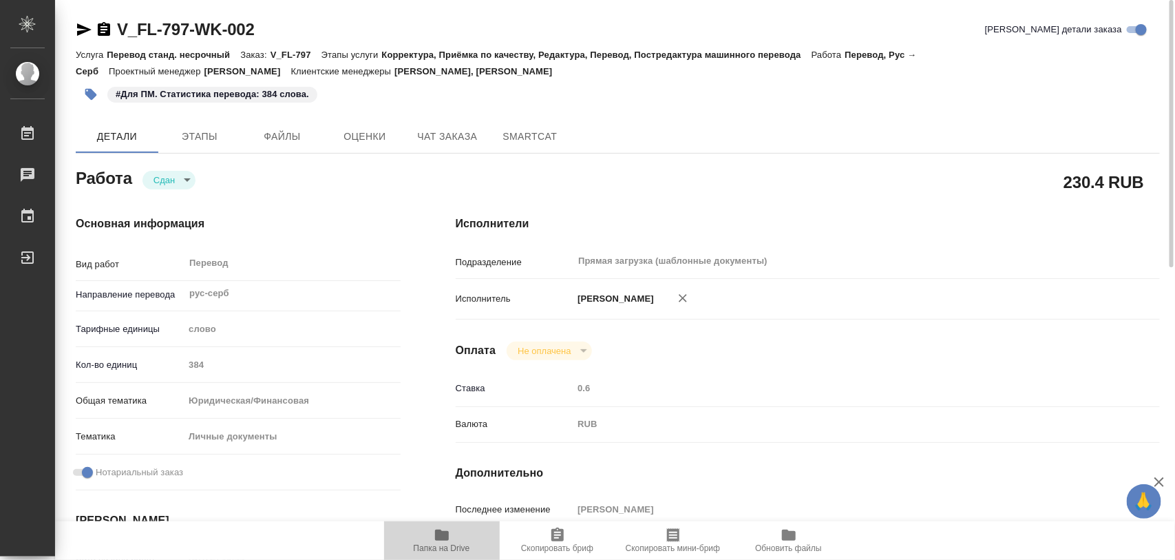
click at [452, 547] on span "Папка на Drive" at bounding box center [442, 548] width 56 height 10
